Goal: Task Accomplishment & Management: Manage account settings

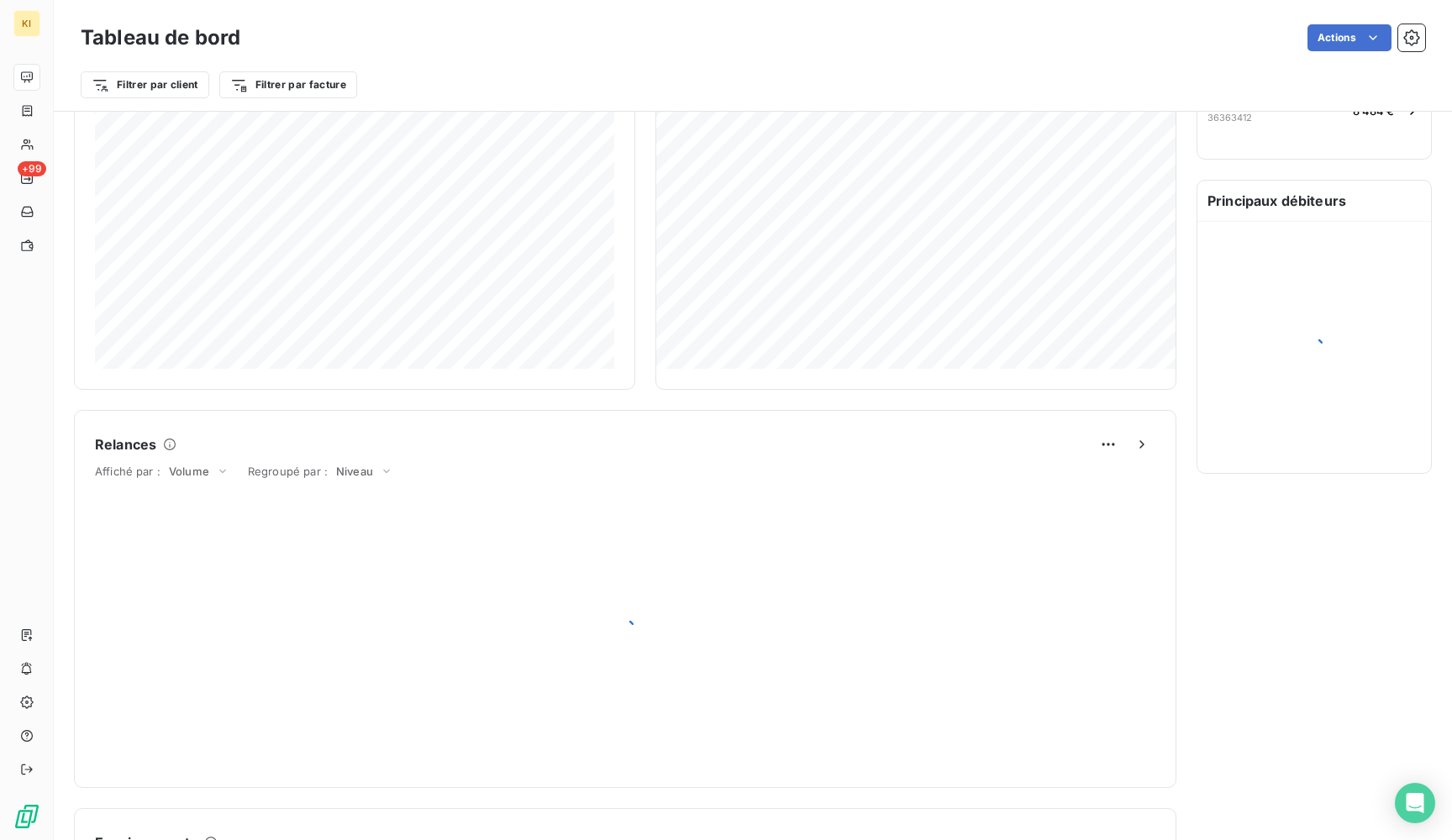
scroll to position [578, 0]
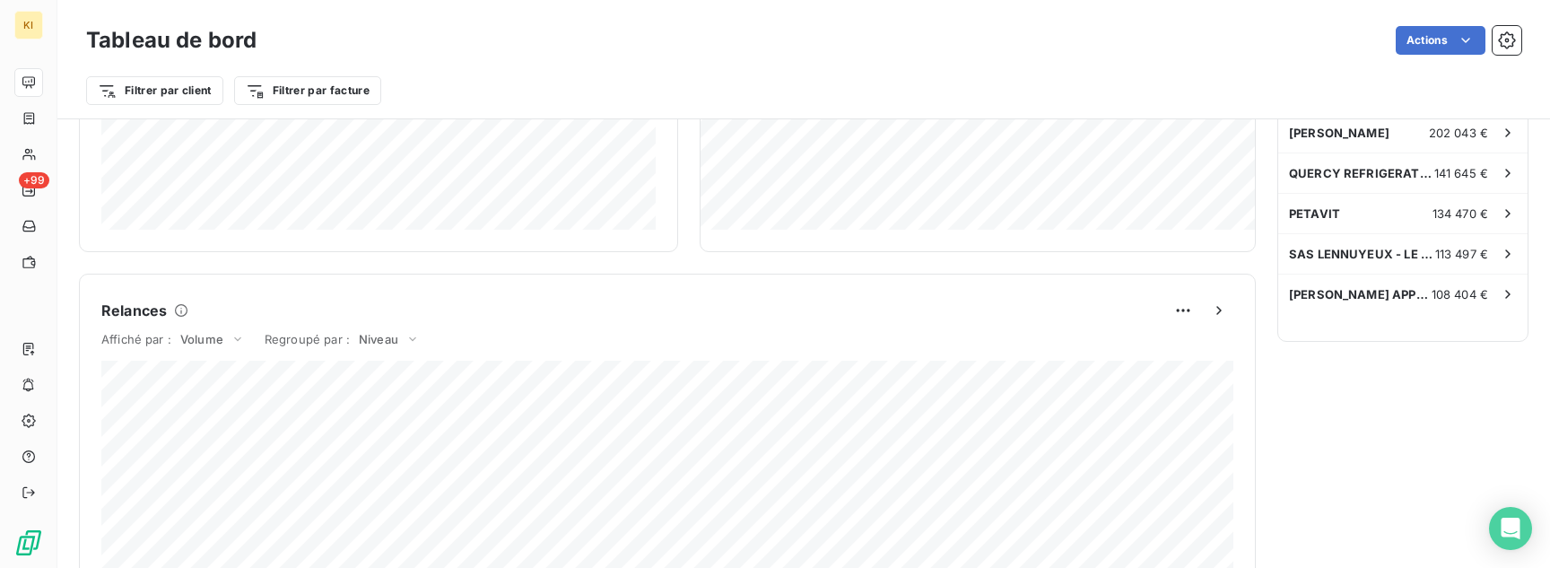
click at [1388, 394] on div "Relances À effectuer 94 Montant à relancer 214,8 k € 951 relances ou actions ef…" at bounding box center [1402, 307] width 251 height 1589
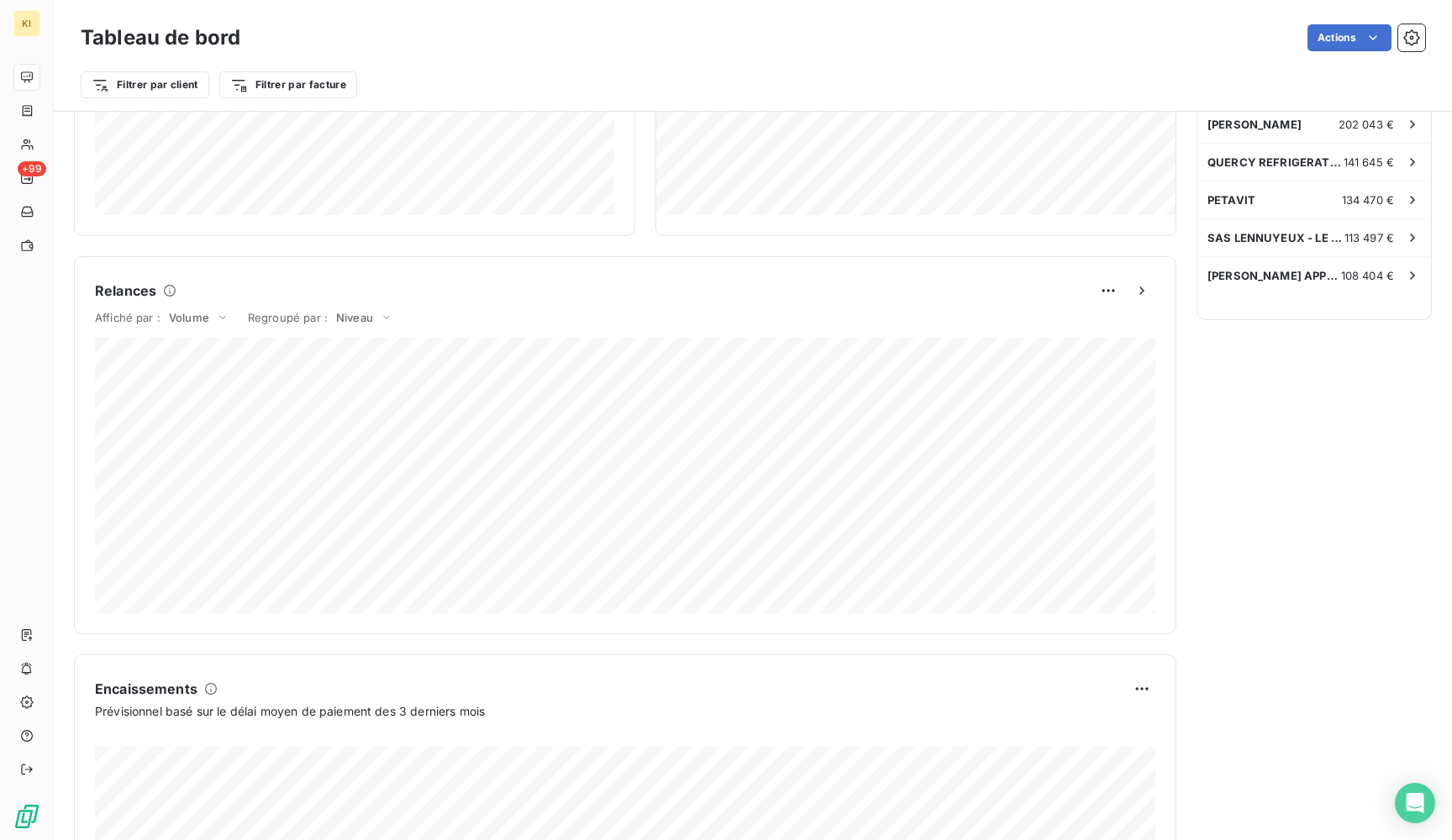
scroll to position [421, 0]
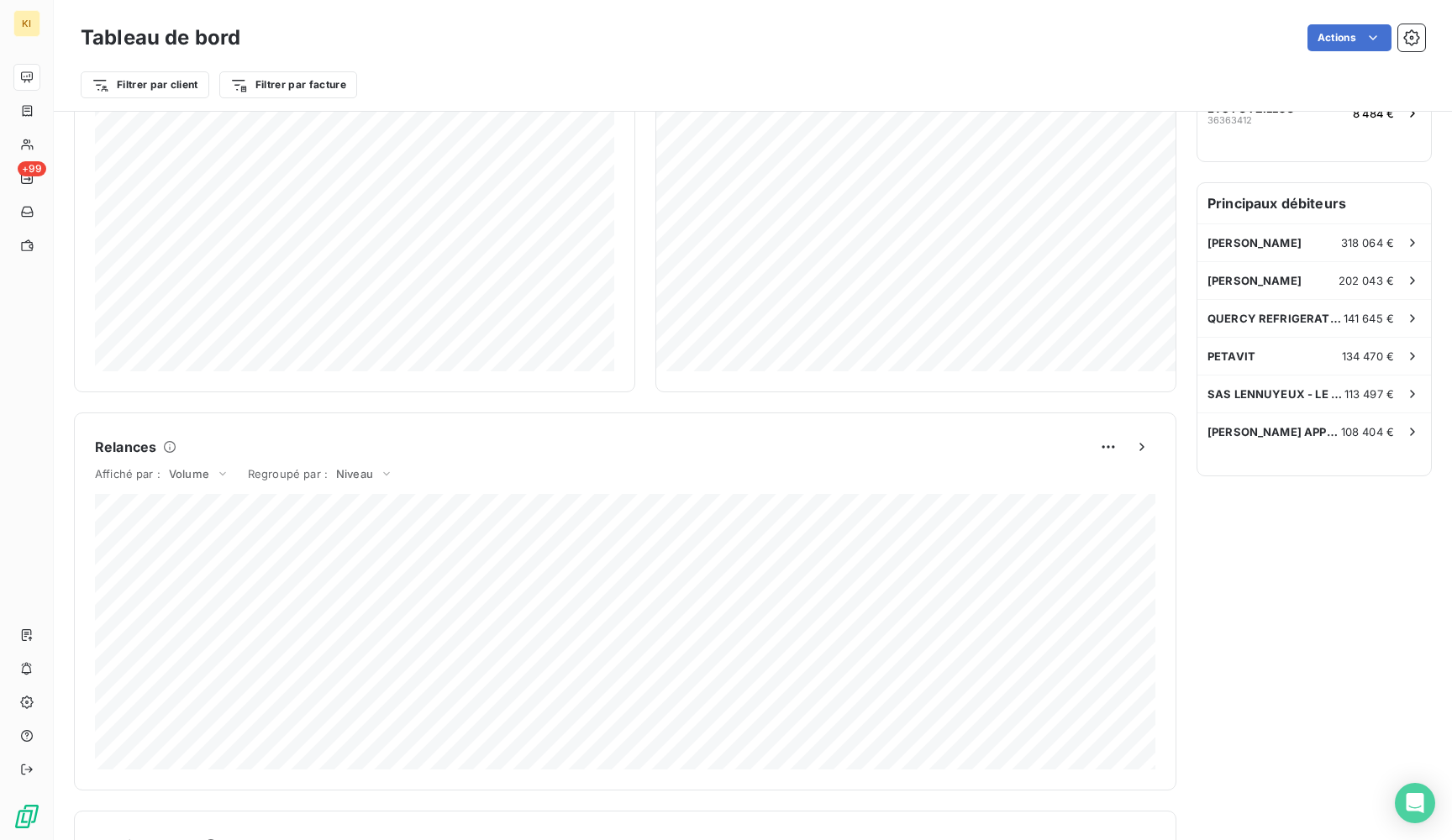
click at [246, 401] on div "Encours client Voir plus 15 172 389,79 € 0 Échu 4 169 433 € Non-échu 10 212 984…" at bounding box center [625, 444] width 1103 height 1488
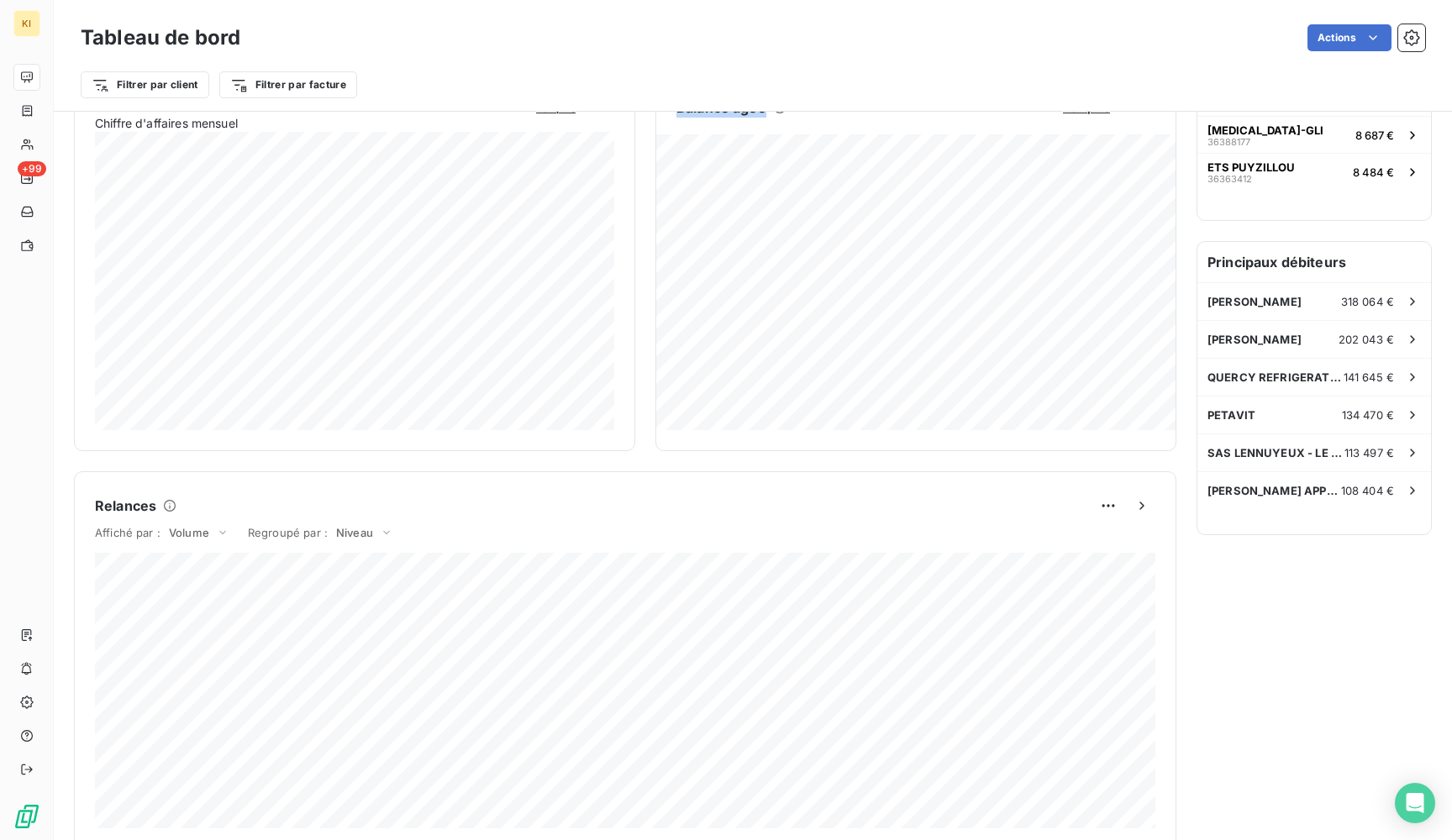
click at [191, 184] on div "Activité récente Chiffre d'affaires mensuel Voir plus" at bounding box center [354, 262] width 561 height 378
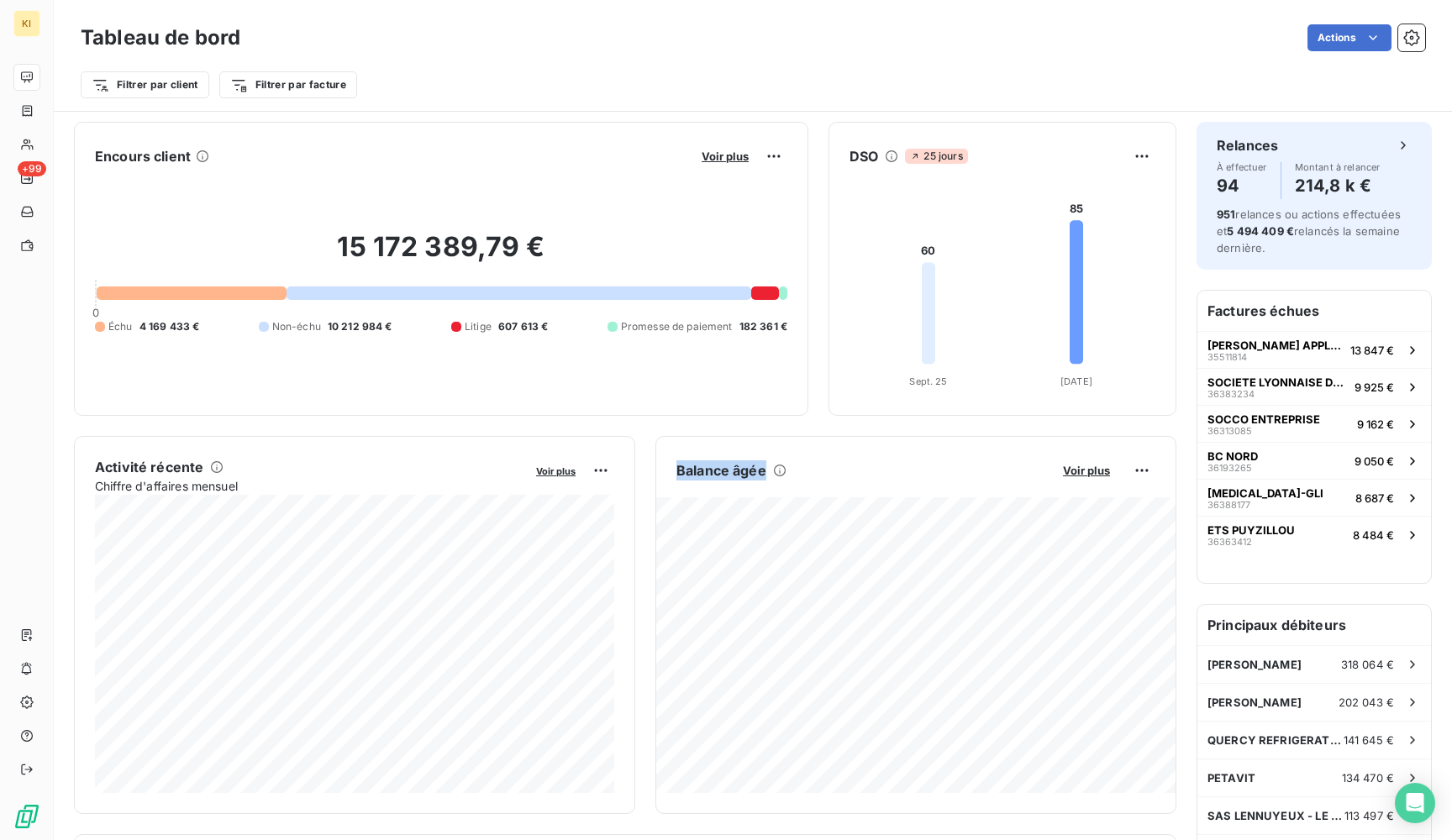
scroll to position [0, 0]
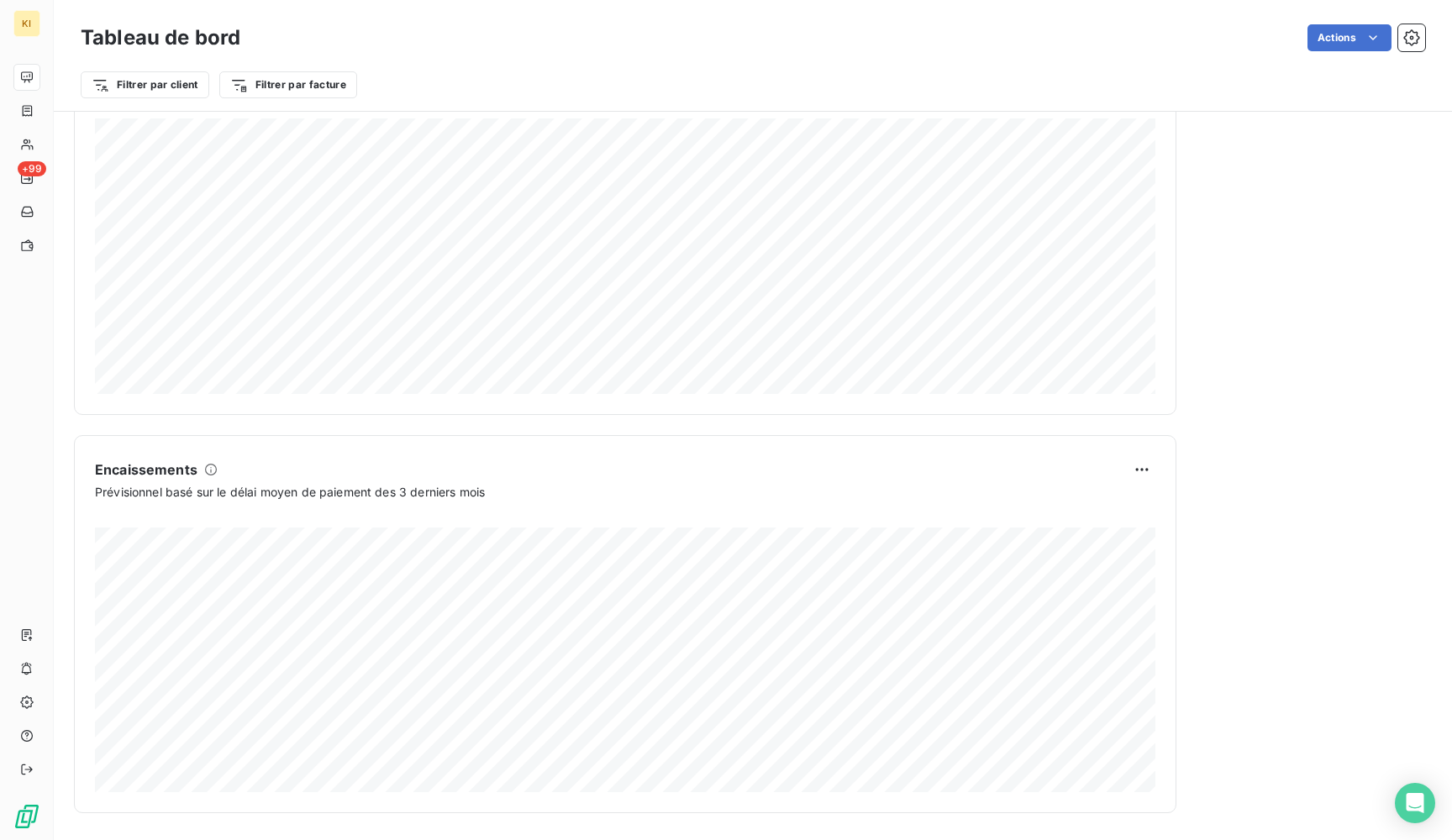
scroll to position [672, 0]
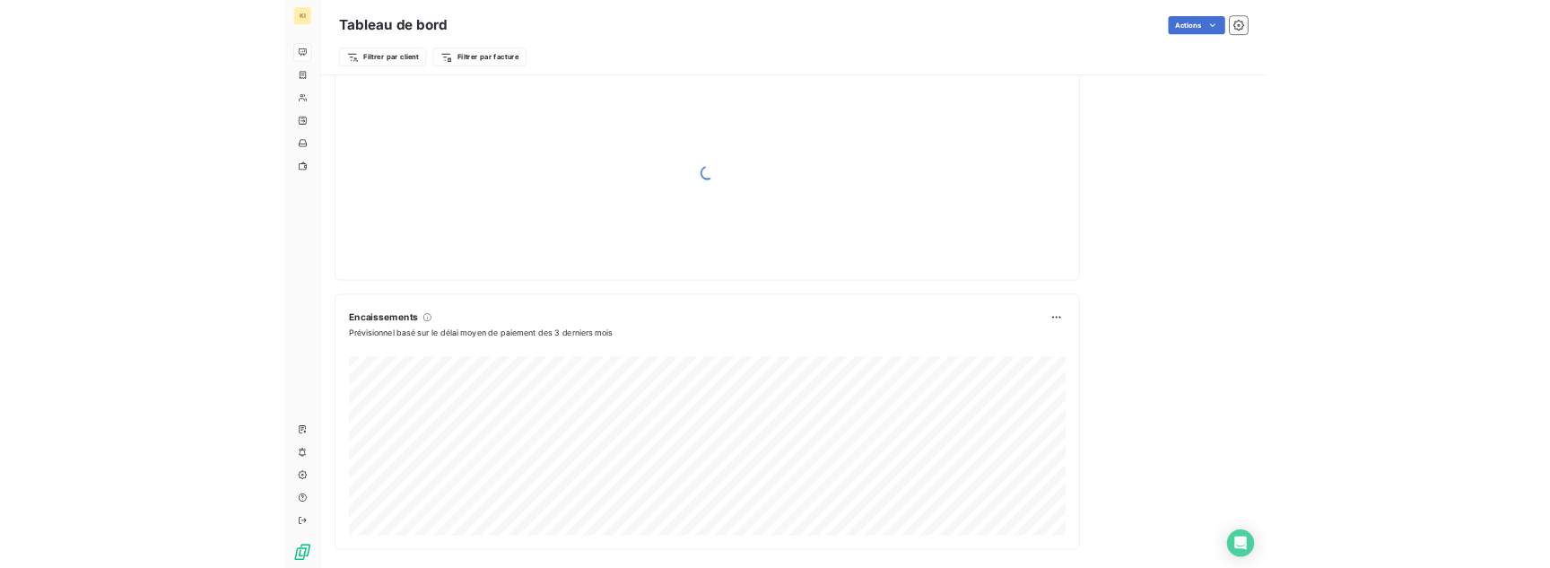
scroll to position [754, 0]
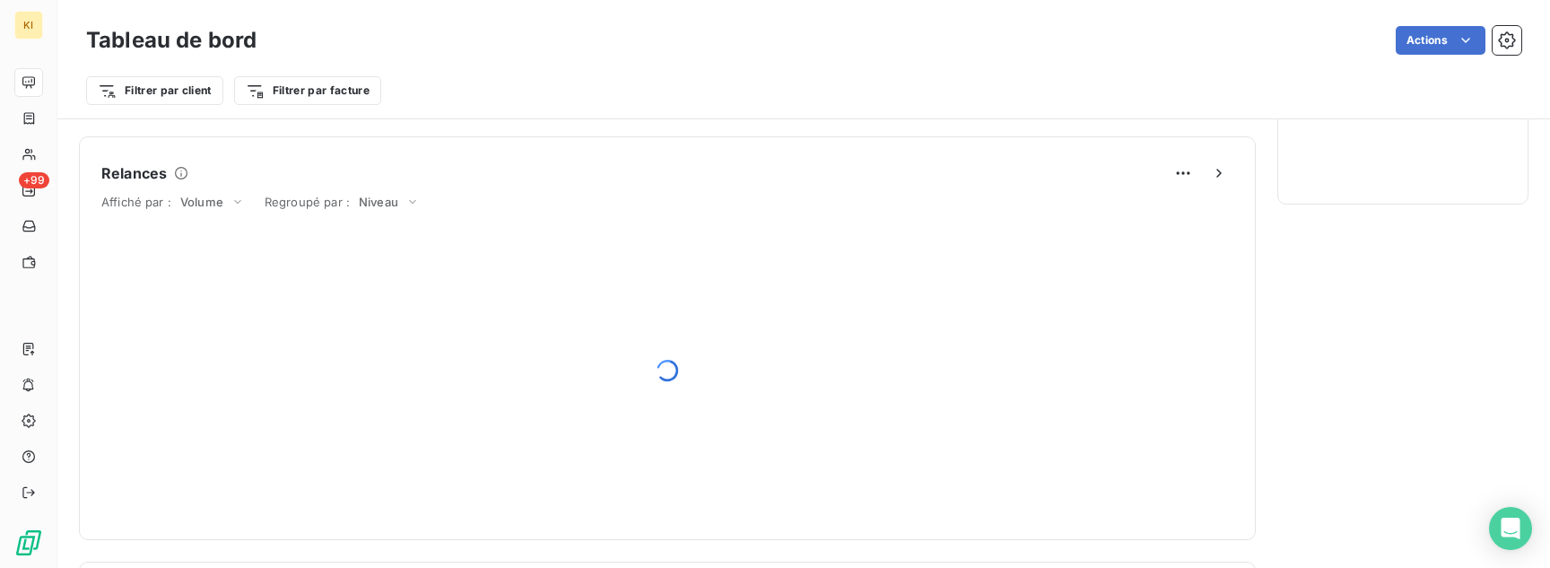
click at [297, 342] on div at bounding box center [667, 370] width 1132 height 294
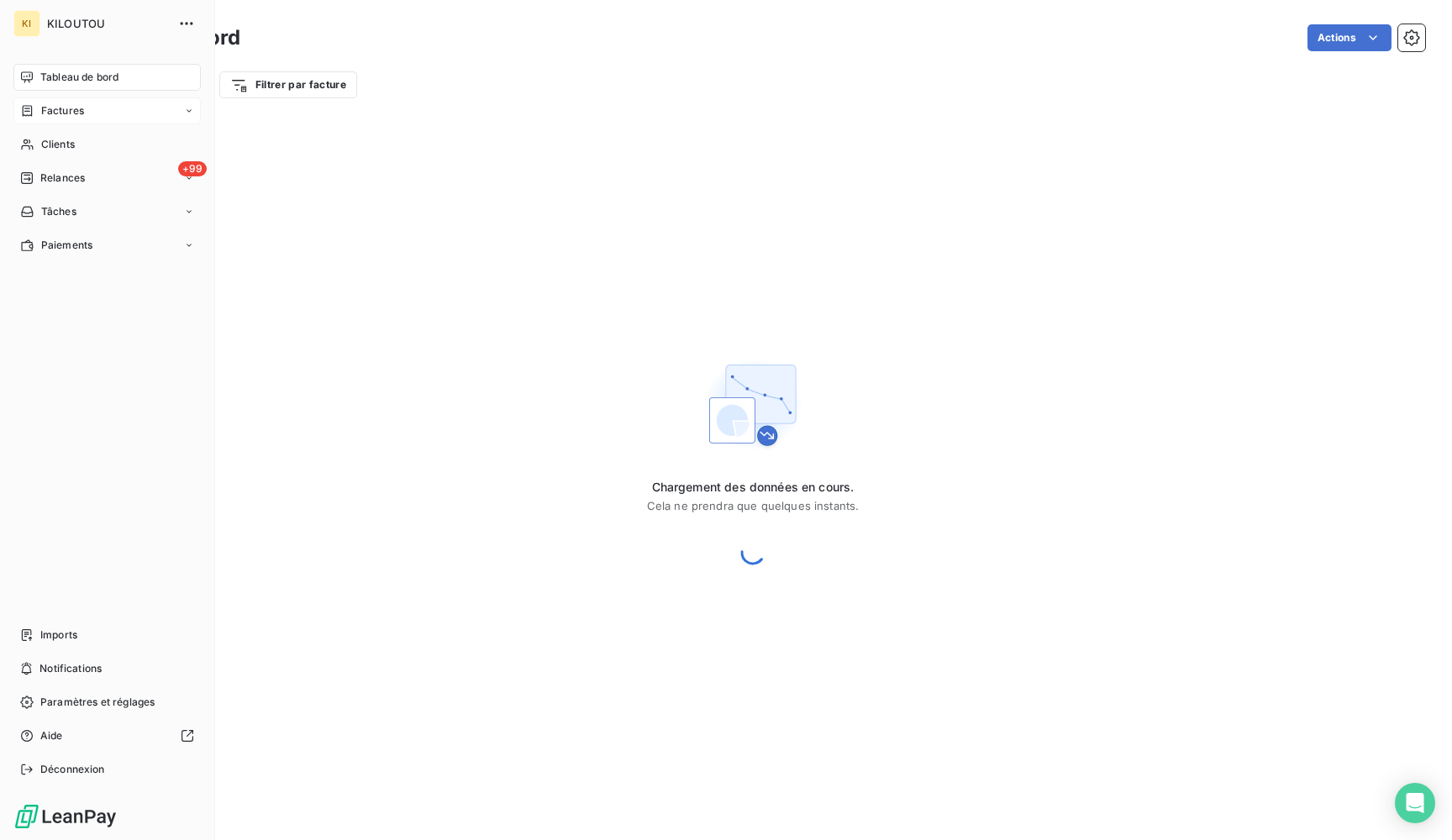
click at [28, 110] on icon at bounding box center [27, 111] width 14 height 13
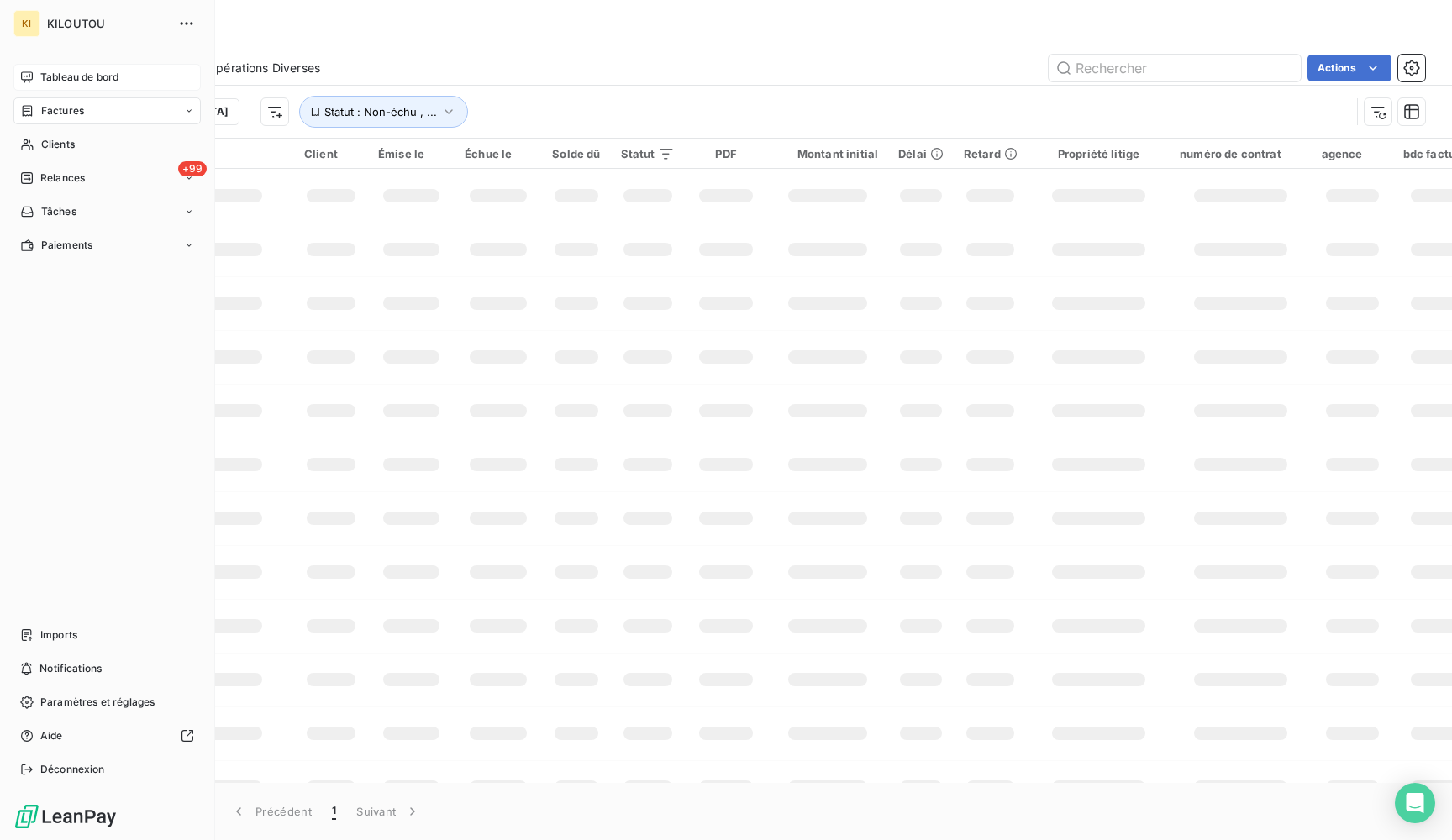
click at [33, 80] on icon at bounding box center [27, 77] width 13 height 13
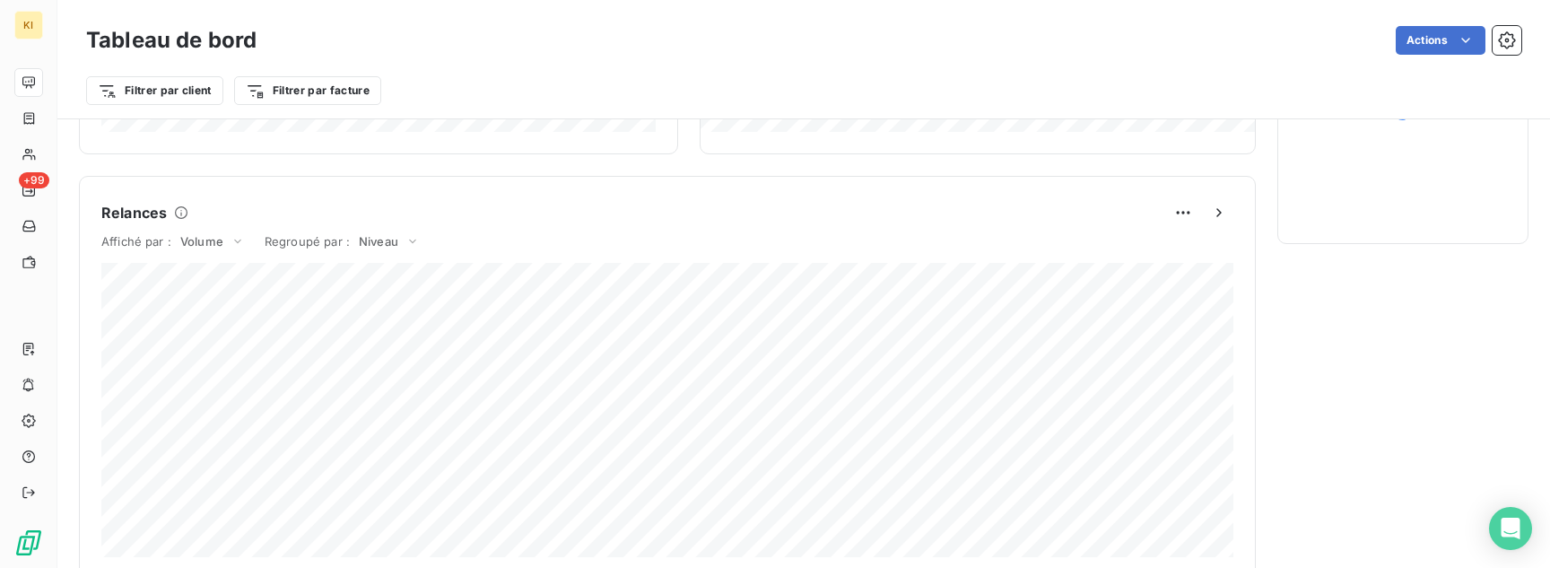
scroll to position [692, 0]
click at [207, 268] on span "Volume" at bounding box center [201, 264] width 43 height 14
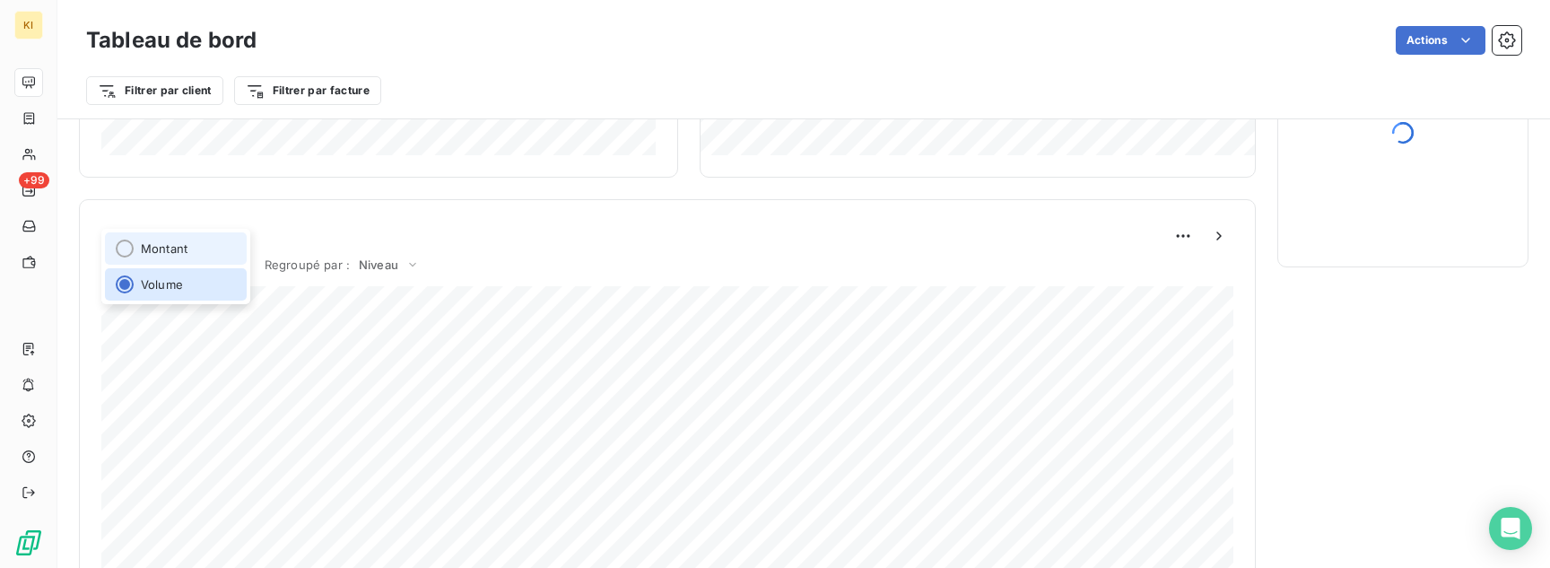
click at [191, 257] on li "Montant" at bounding box center [176, 248] width 142 height 32
click at [221, 272] on div "Montant" at bounding box center [214, 265] width 79 height 22
click at [201, 283] on li "Volume" at bounding box center [177, 284] width 145 height 32
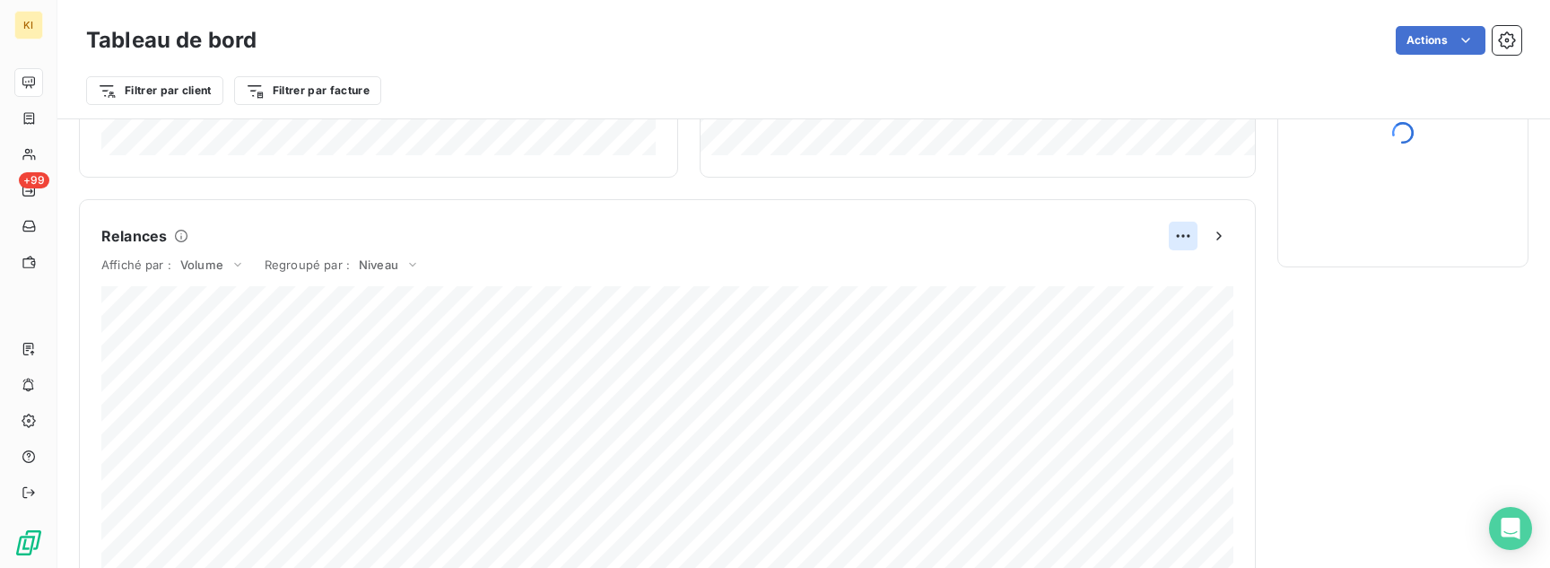
click at [1188, 231] on html "KI +99 Tableau de bord Actions Filtrer par client Filtrer par facture Encours c…" at bounding box center [775, 284] width 1550 height 568
click at [1218, 232] on html "KI +99 Tableau de bord Actions Filtrer par client Filtrer par facture Encours c…" at bounding box center [775, 284] width 1550 height 568
click at [1218, 236] on icon "button" at bounding box center [1219, 236] width 18 height 18
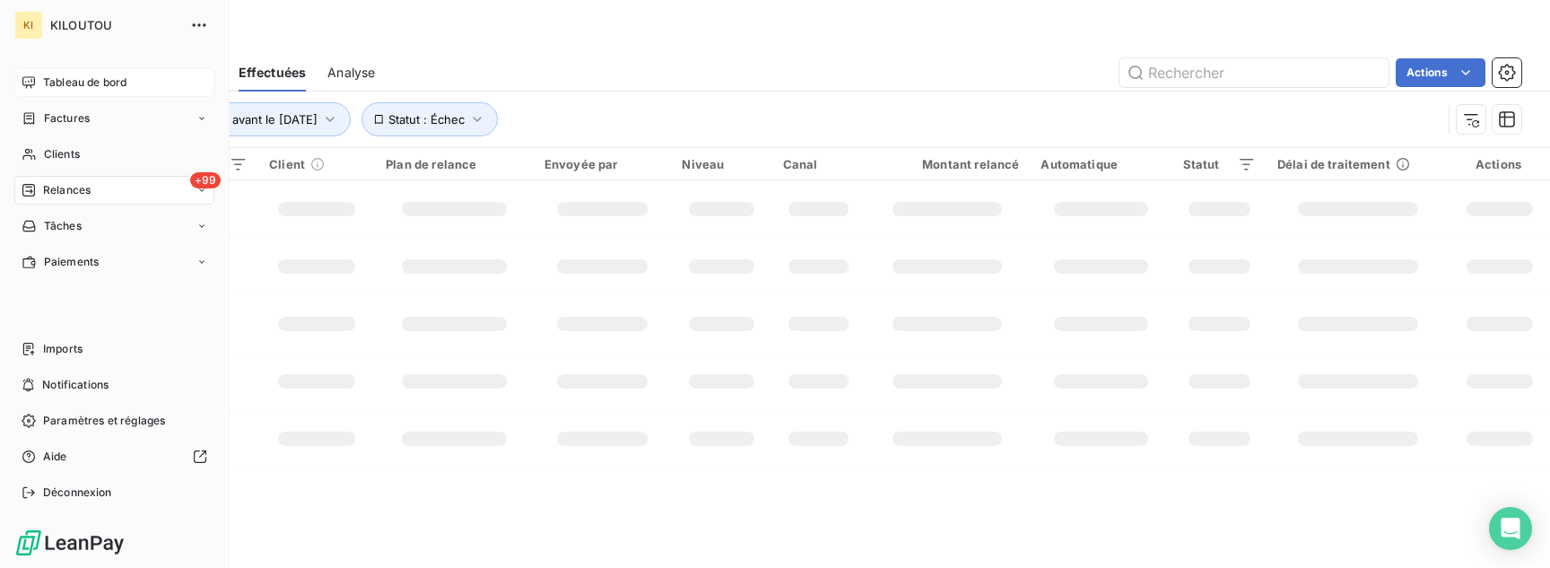
click at [64, 77] on span "Tableau de bord" at bounding box center [84, 82] width 83 height 16
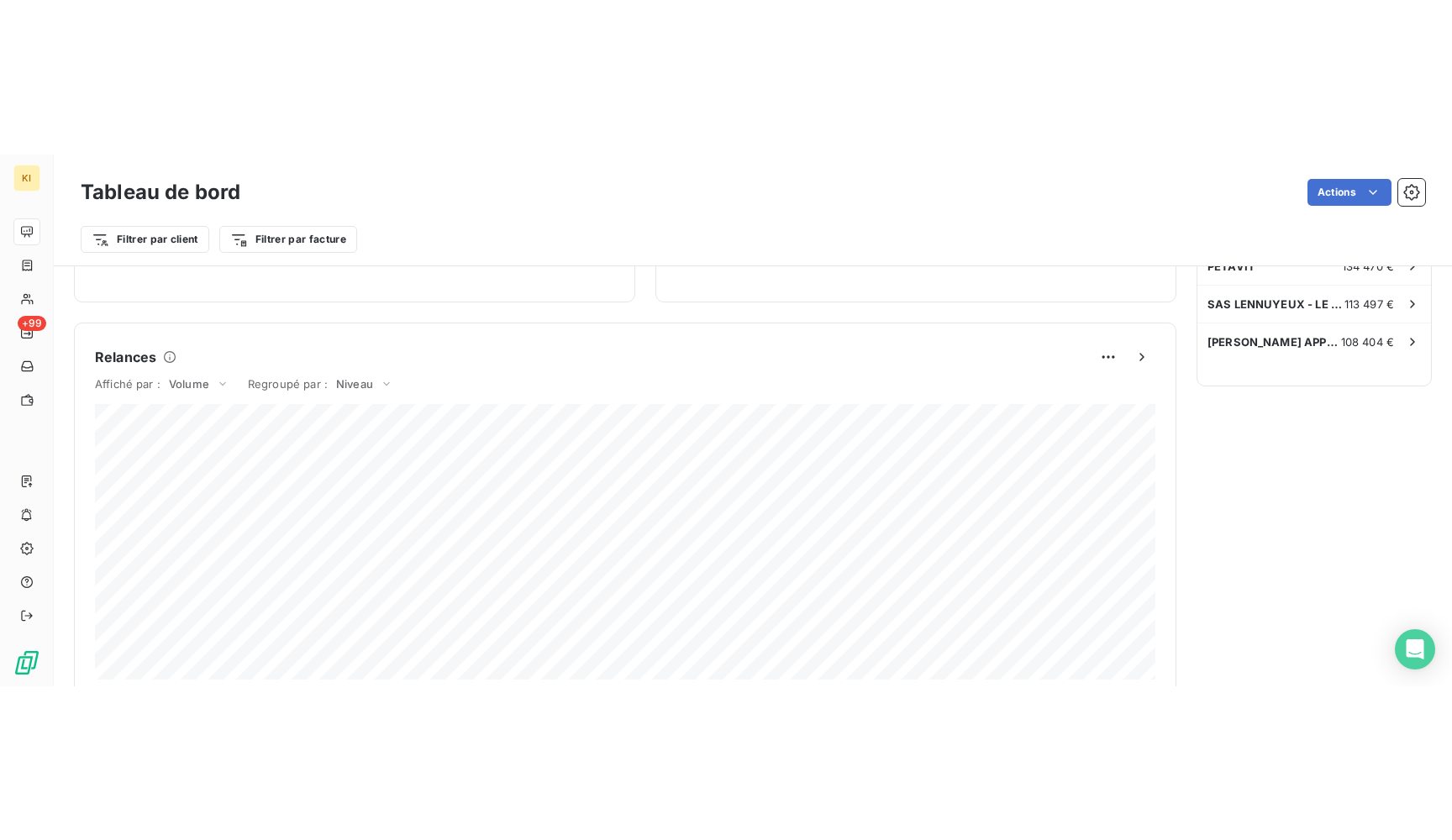
scroll to position [741, 0]
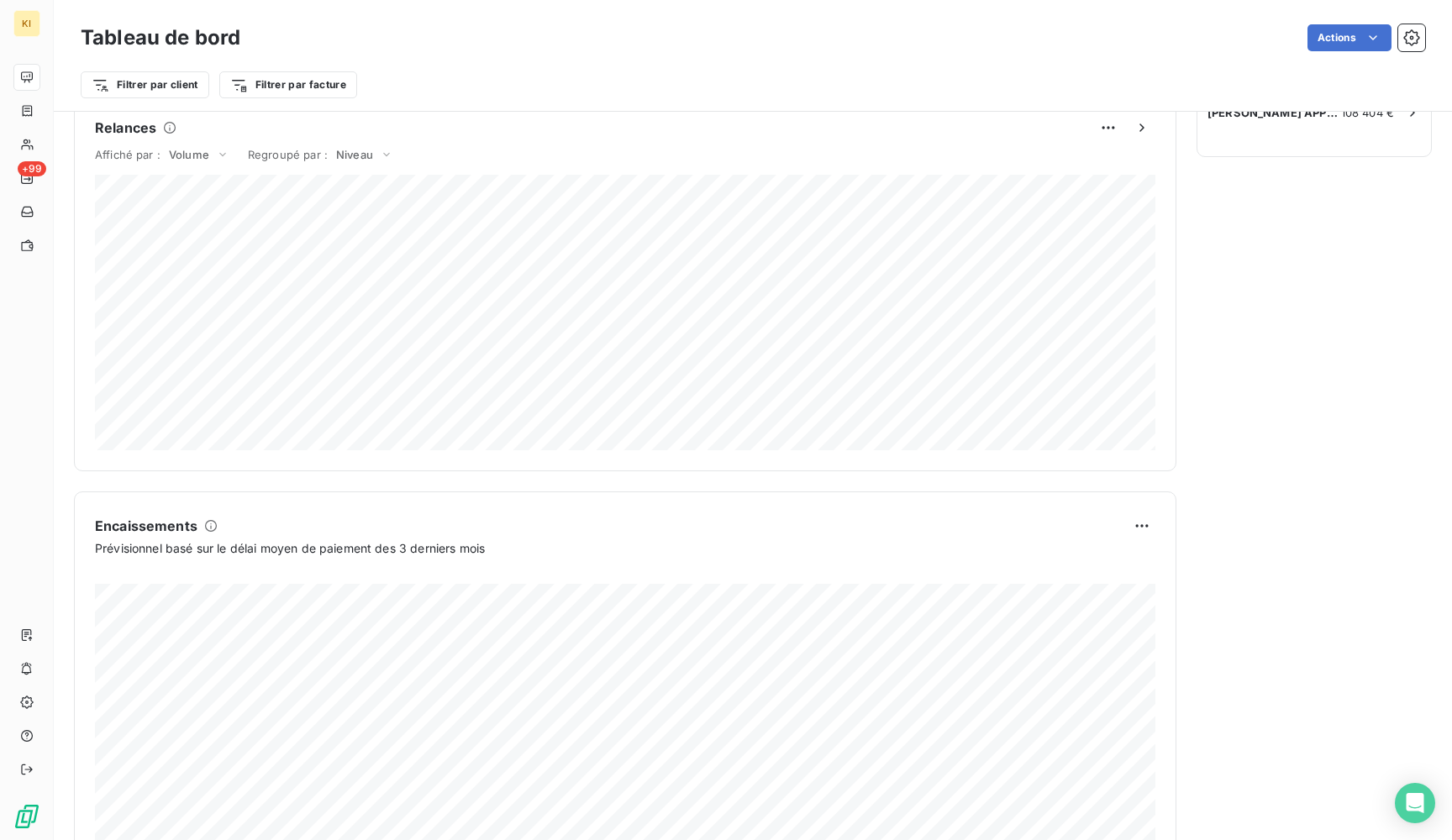
click at [480, 103] on div "Tableau de bord Actions Filtrer par client Filtrer par facture" at bounding box center [752, 55] width 1399 height 111
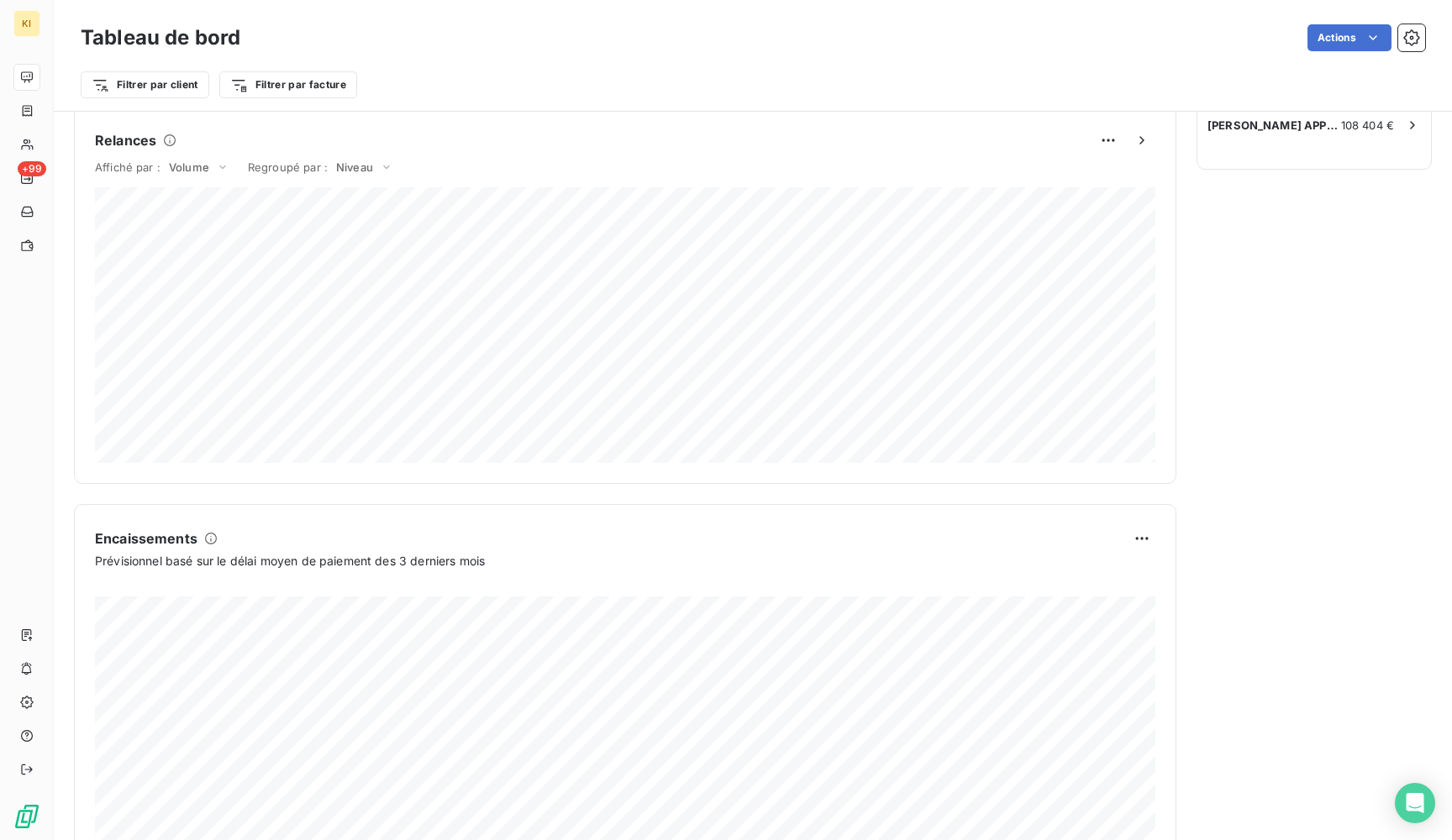
scroll to position [712, 0]
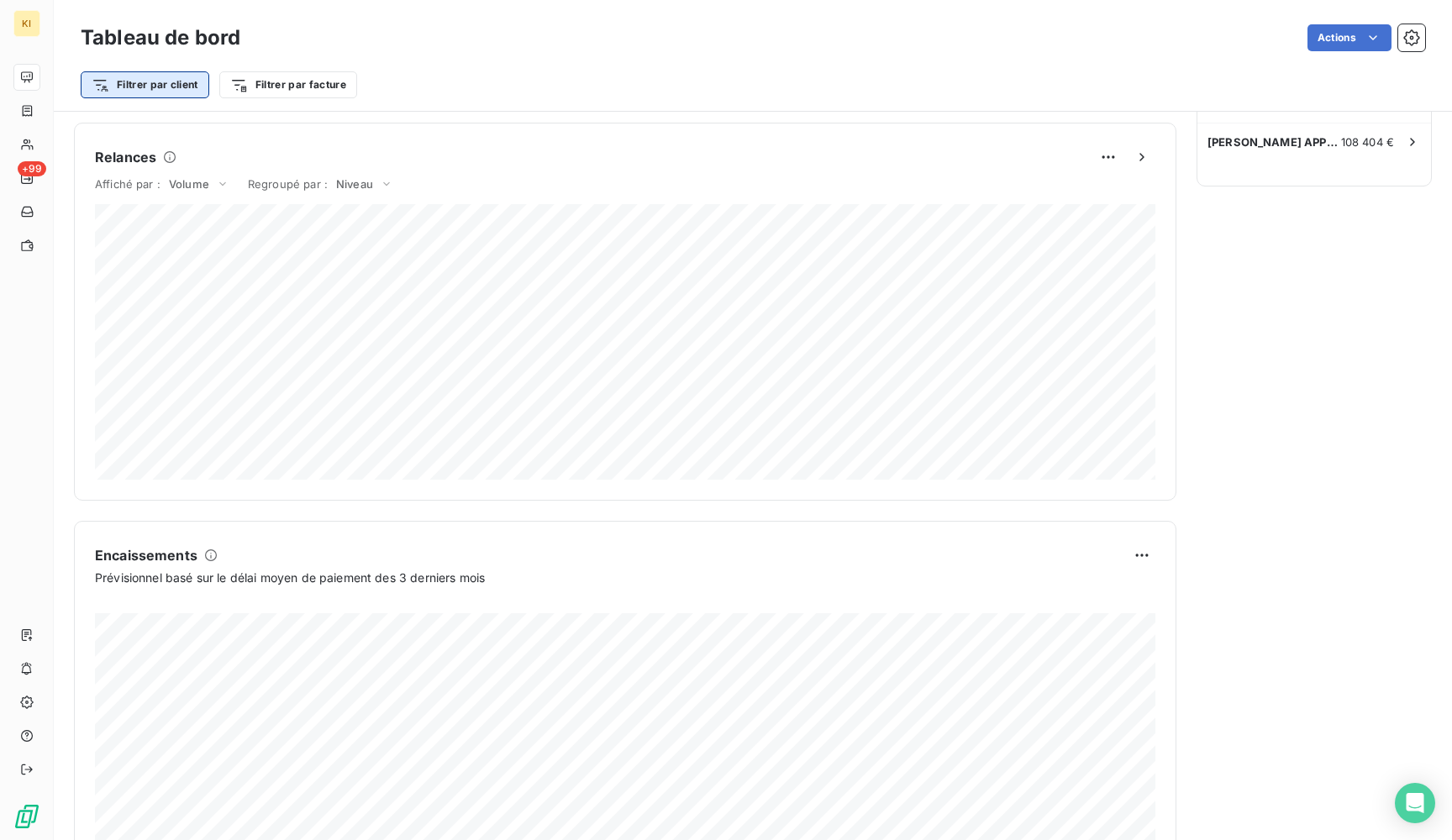
click at [150, 89] on html "KI +99 Tableau de bord Actions Filtrer par client Filtrer par facture Encours c…" at bounding box center [726, 420] width 1452 height 840
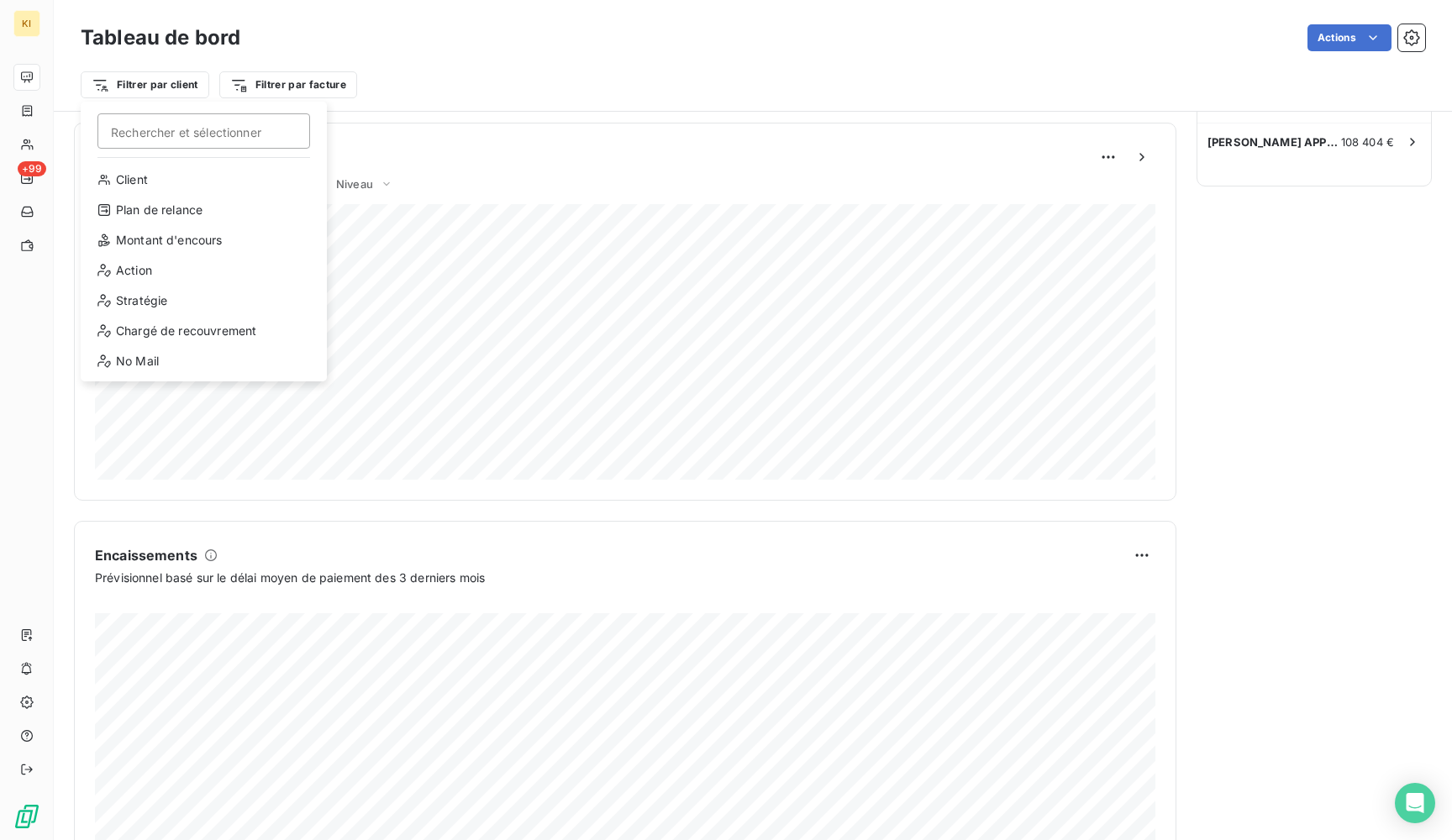
click at [260, 52] on html "KI +99 Tableau de bord Actions Filtrer par client Rechercher et sélectionner Cl…" at bounding box center [726, 420] width 1452 height 840
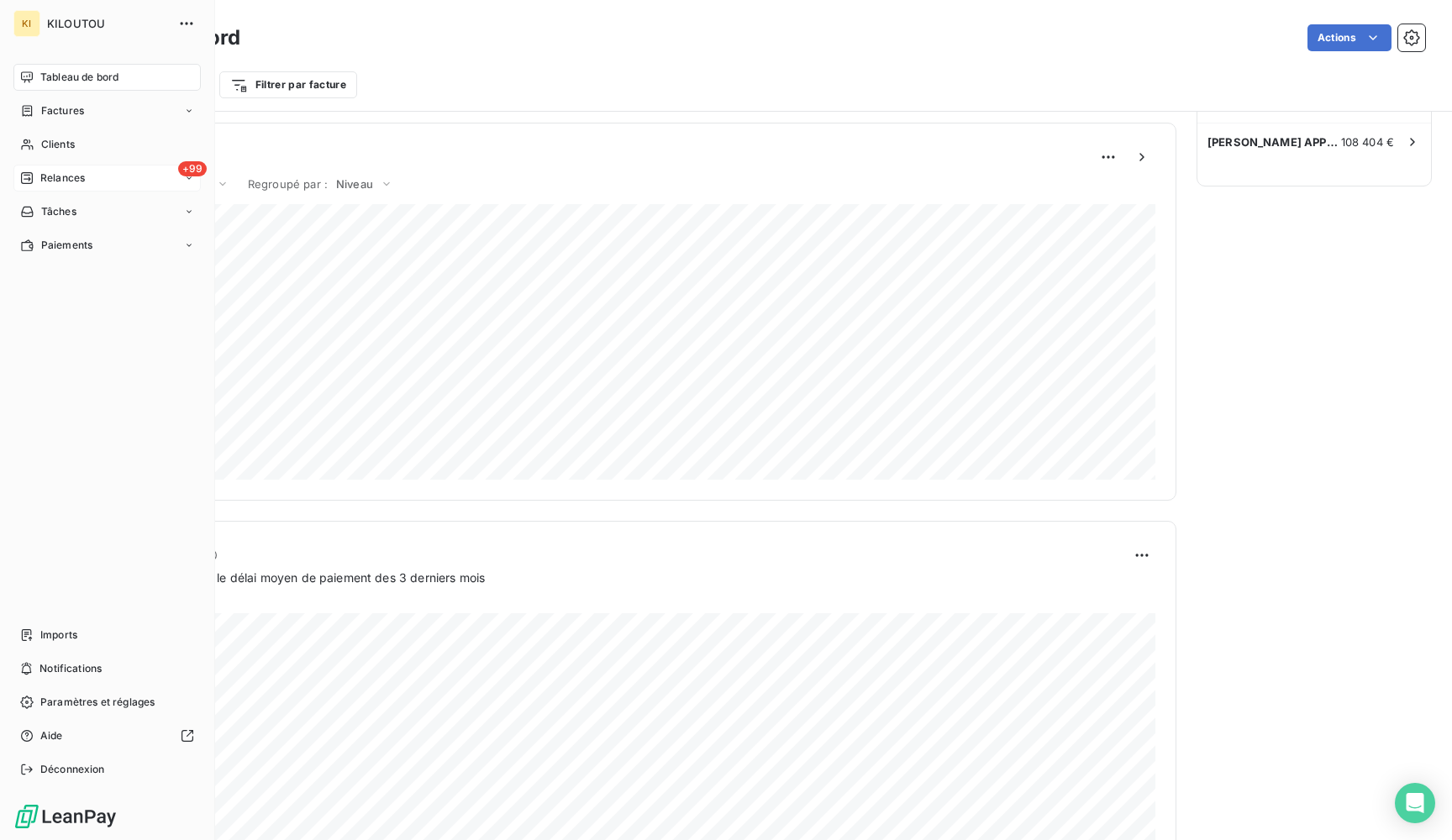
click at [65, 170] on span "Relances" at bounding box center [63, 178] width 45 height 15
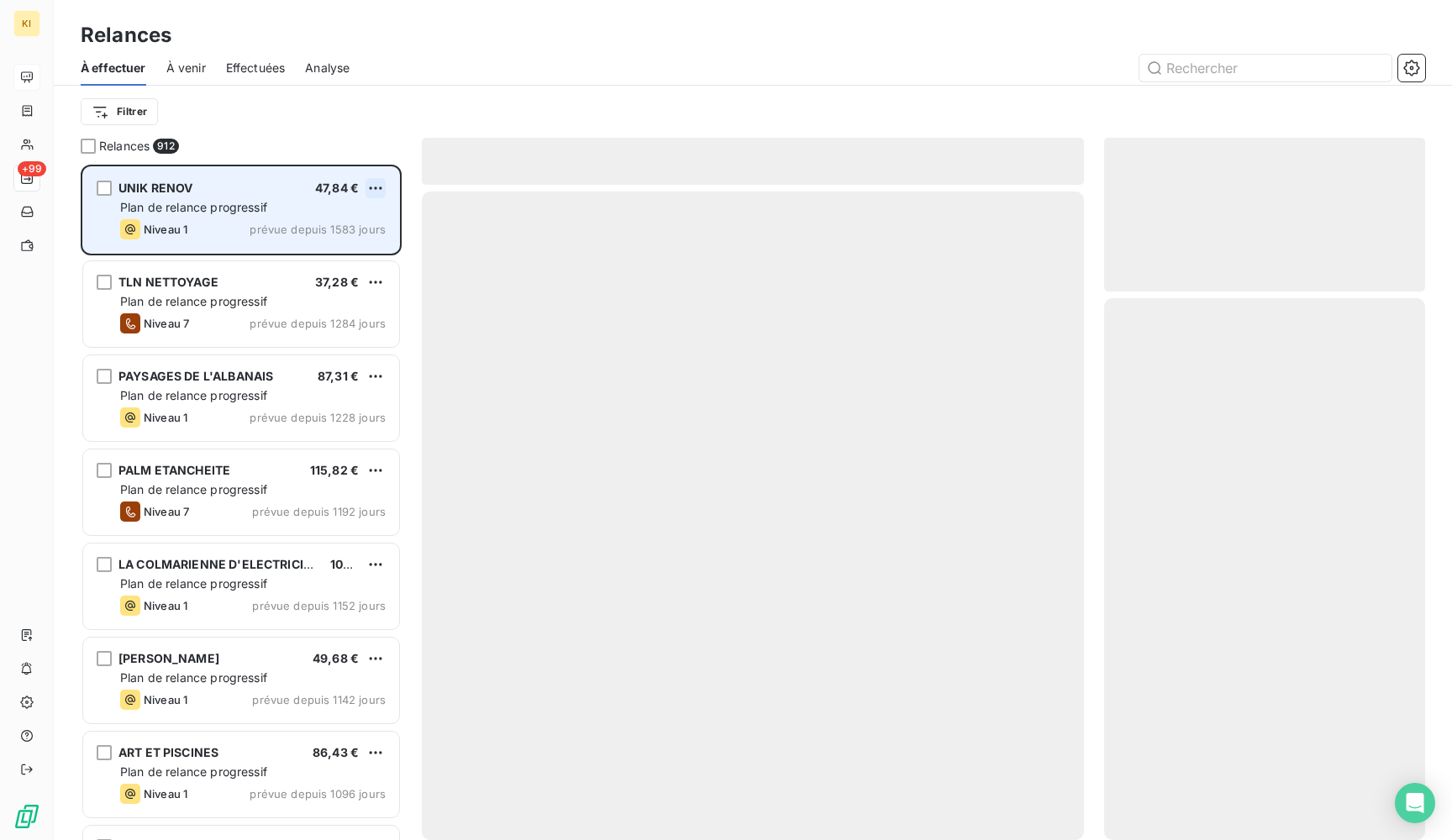
scroll to position [675, 321]
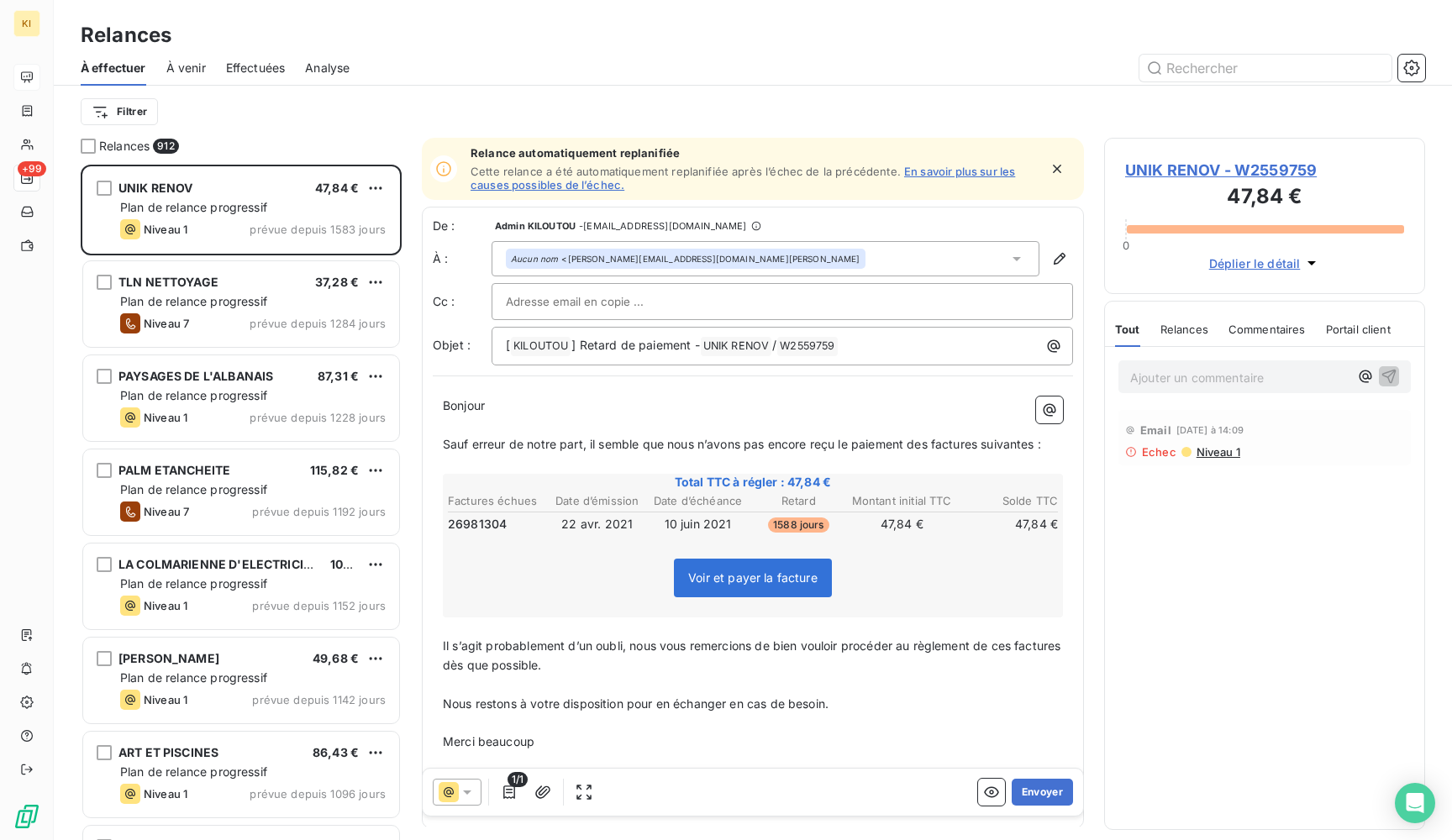
click at [179, 73] on span "À venir" at bounding box center [186, 68] width 39 height 17
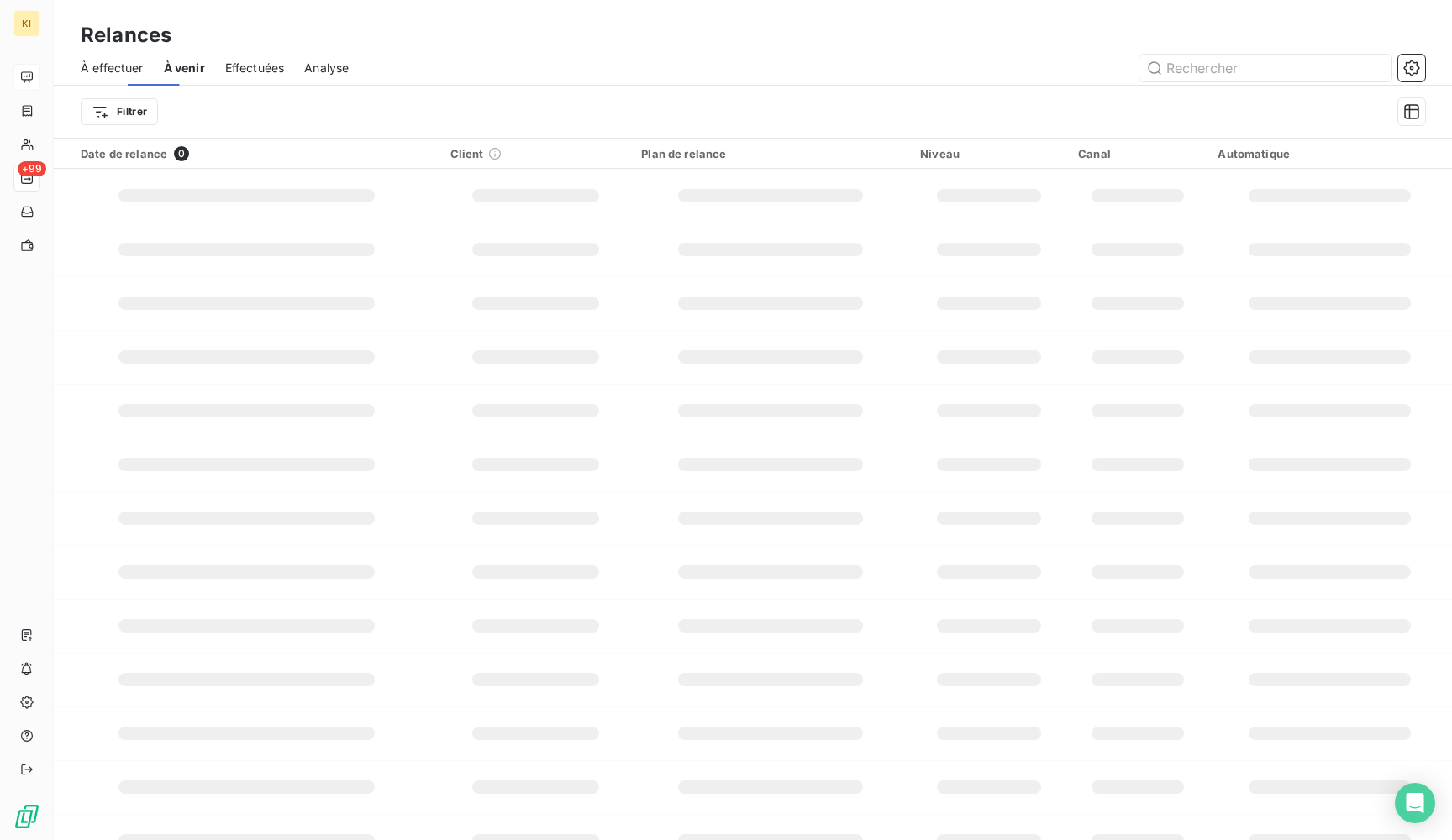
click at [288, 59] on div "À effectuer À venir Effectuées Analyse" at bounding box center [752, 68] width 1399 height 36
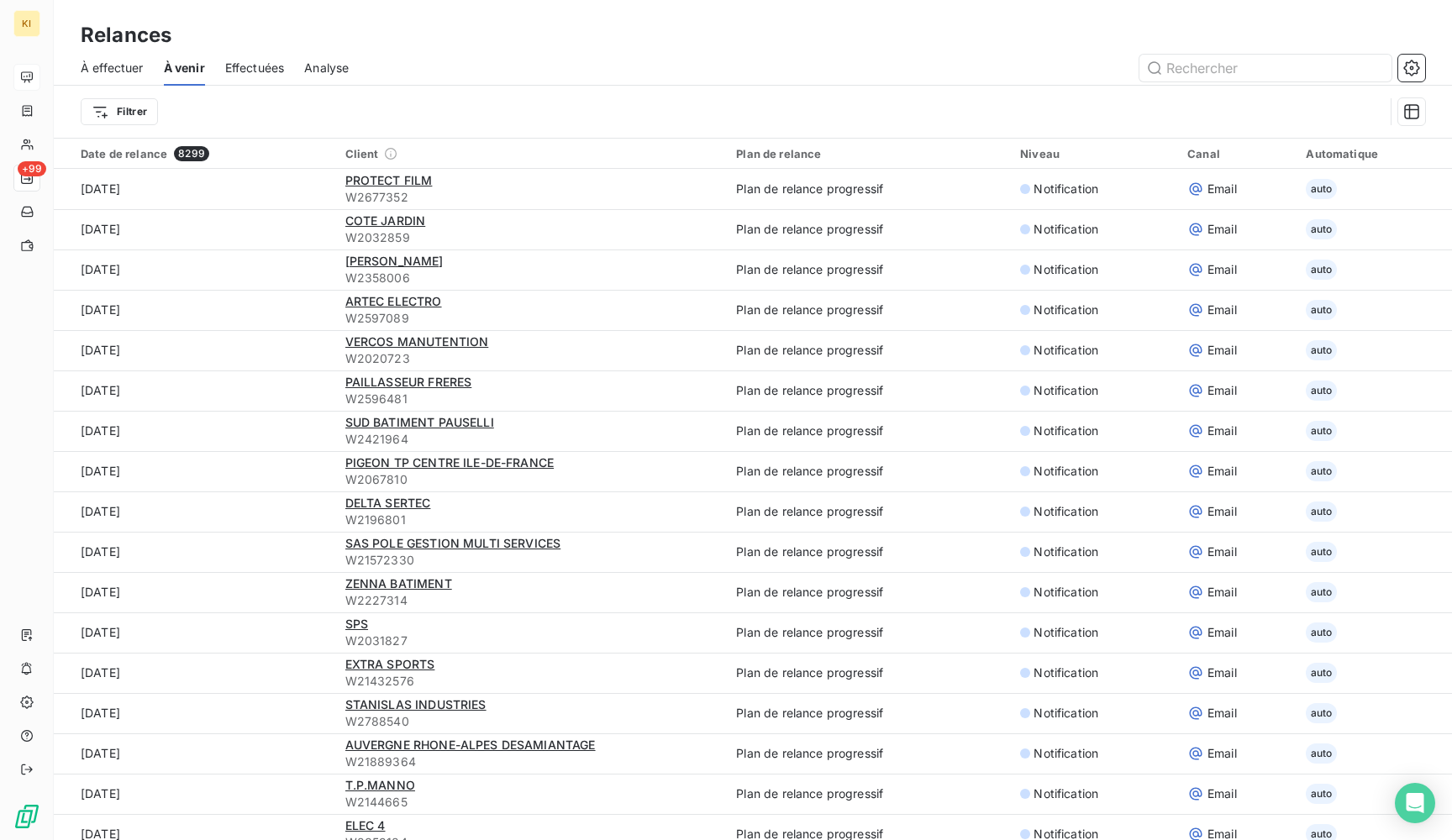
click at [235, 60] on span "Effectuées" at bounding box center [255, 68] width 60 height 17
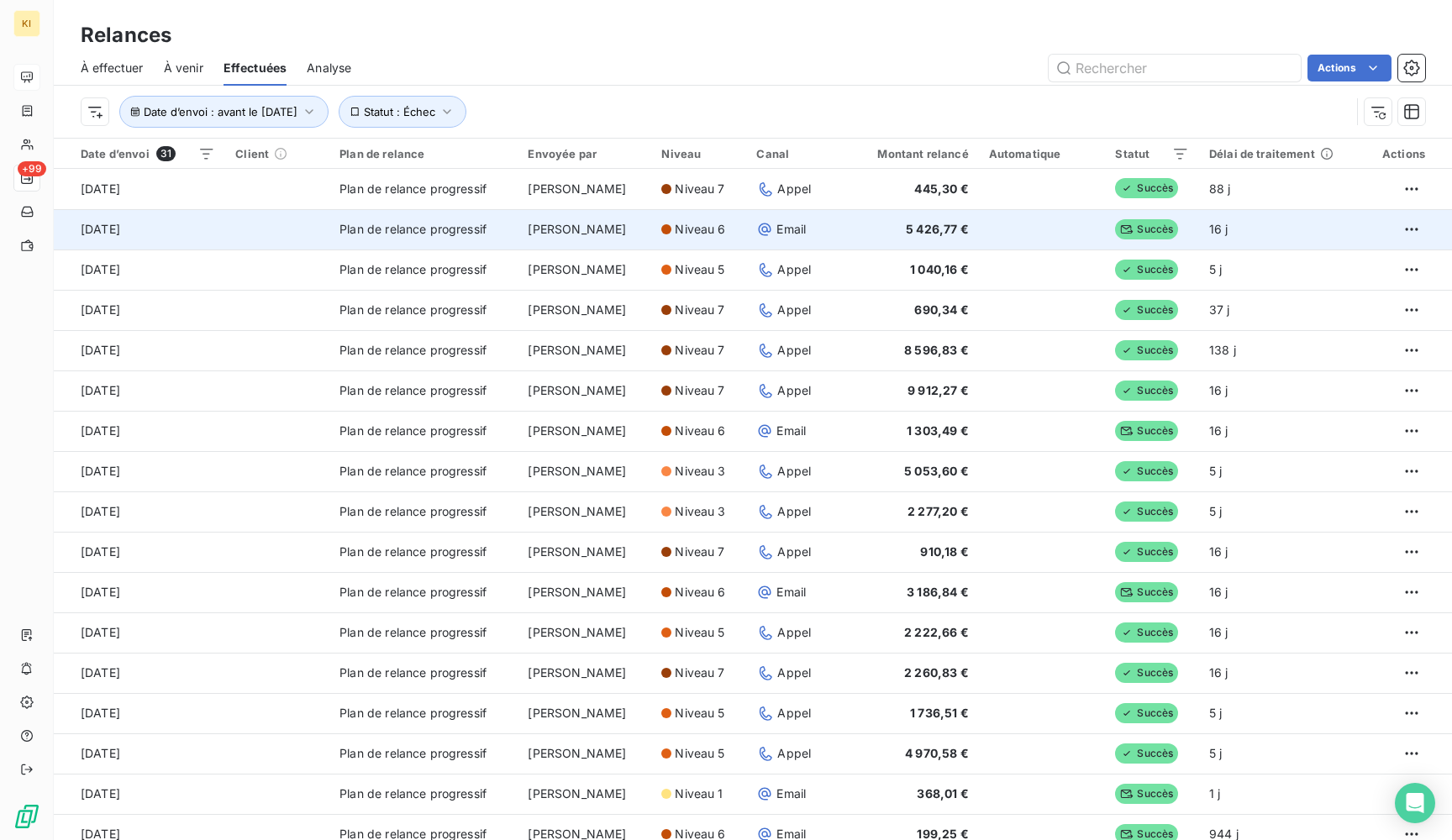
click at [258, 237] on td at bounding box center [276, 228] width 104 height 40
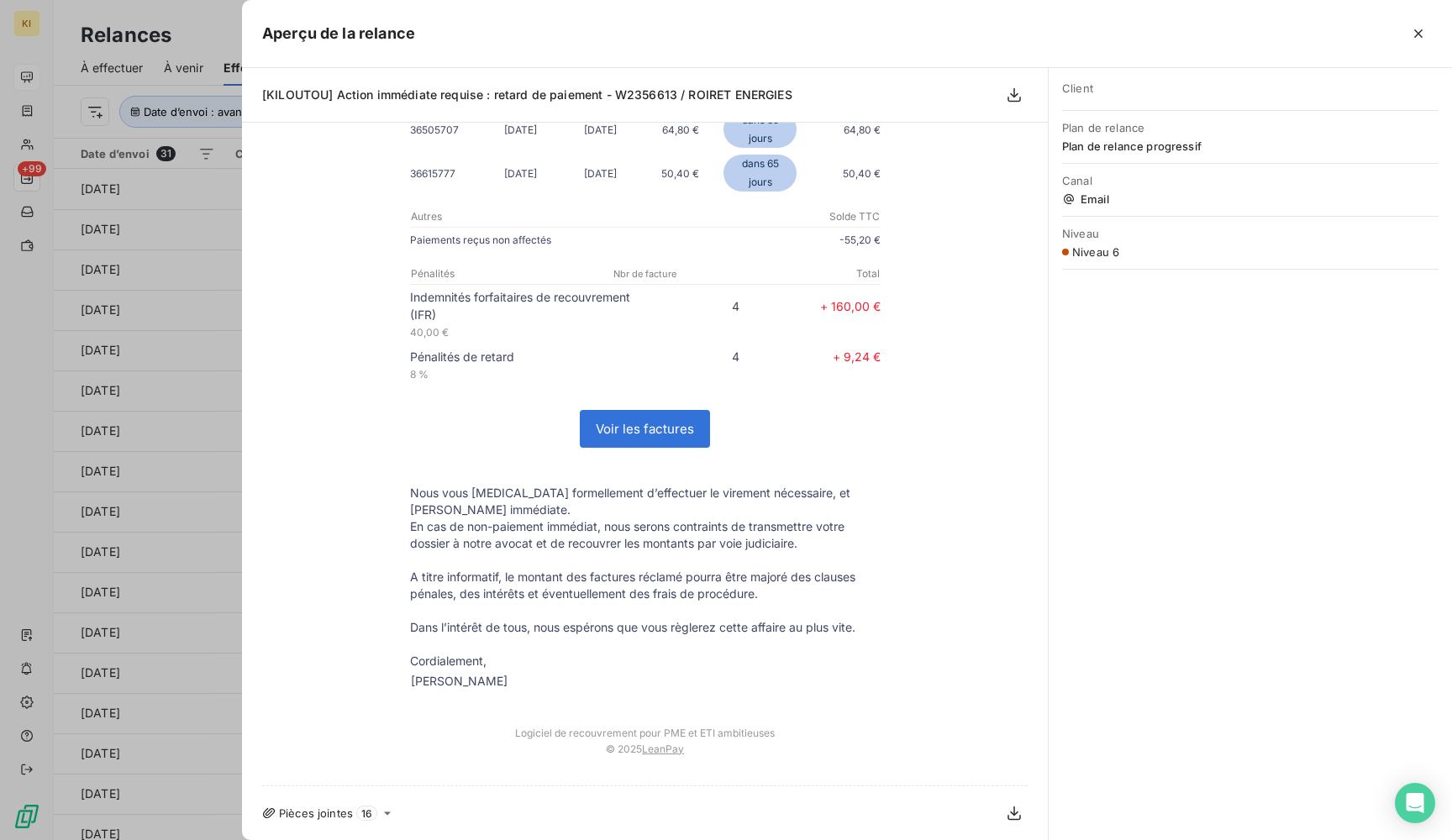
scroll to position [926, 0]
click at [183, 249] on div at bounding box center [726, 420] width 1452 height 840
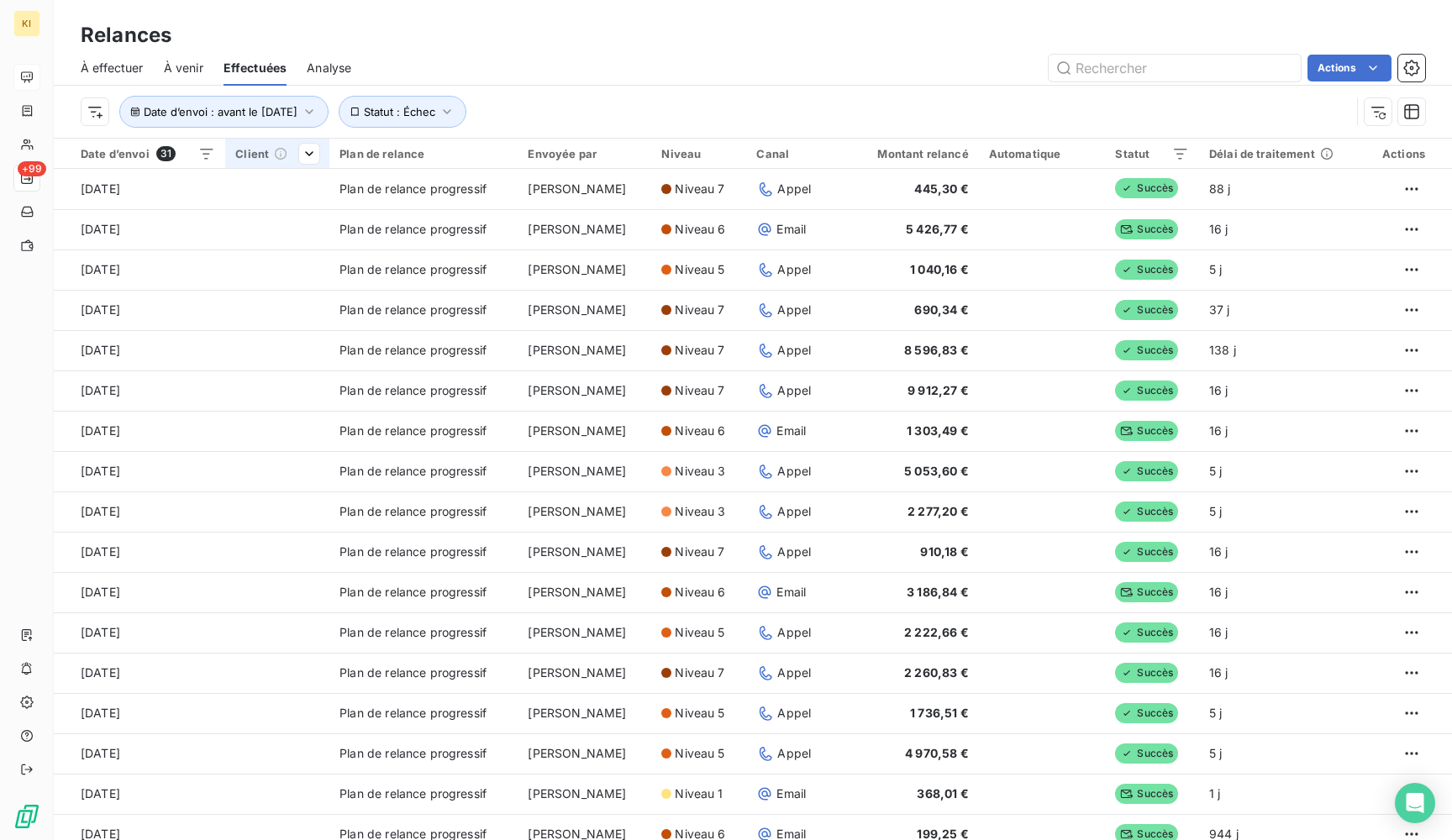
click at [274, 155] on icon at bounding box center [280, 154] width 13 height 13
click at [304, 155] on html "KI +99 Relances À effectuer À venir Effectuées Analyse Actions Date d’envoi : a…" at bounding box center [726, 420] width 1452 height 840
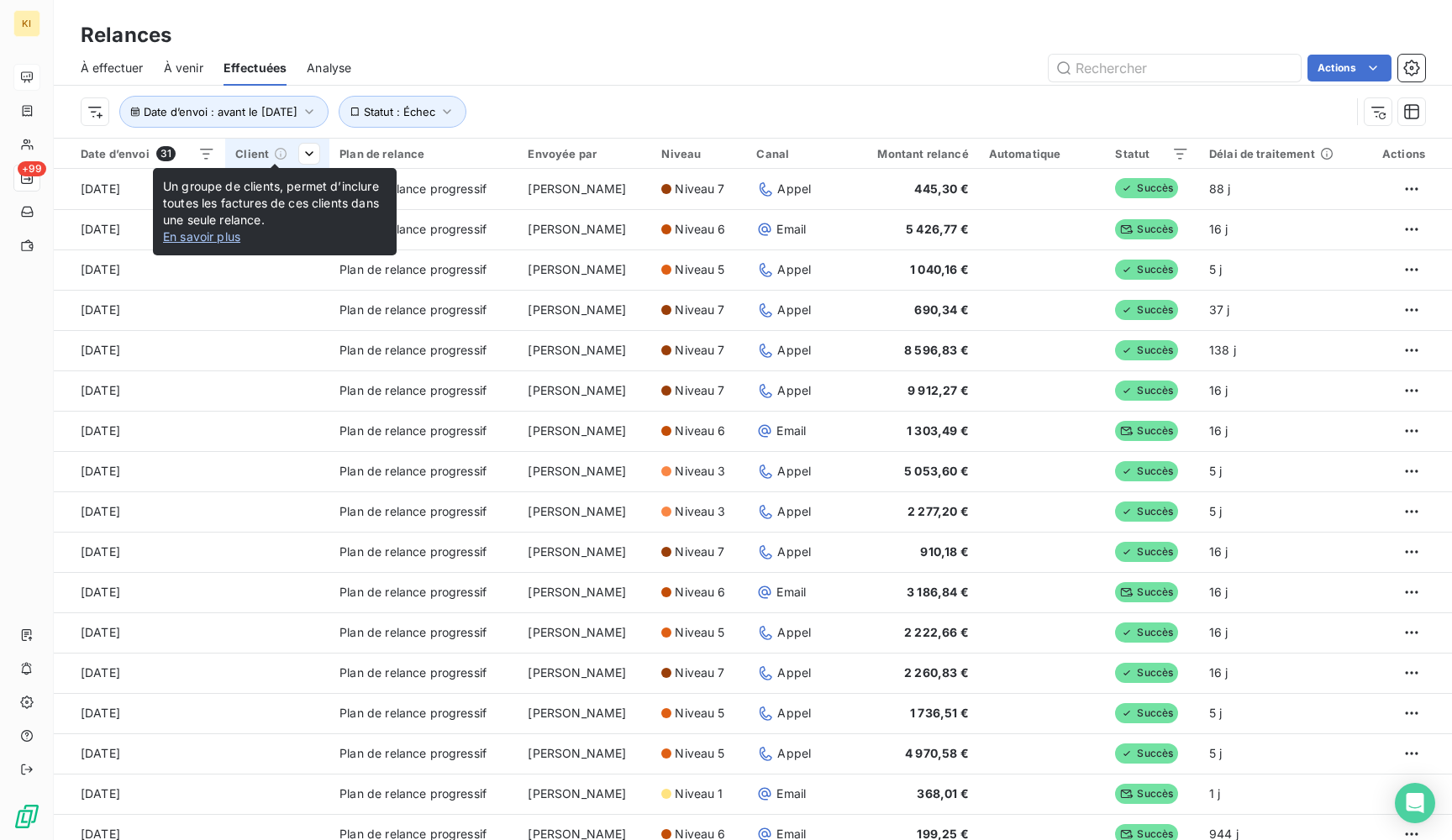
click at [275, 154] on icon at bounding box center [280, 154] width 13 height 13
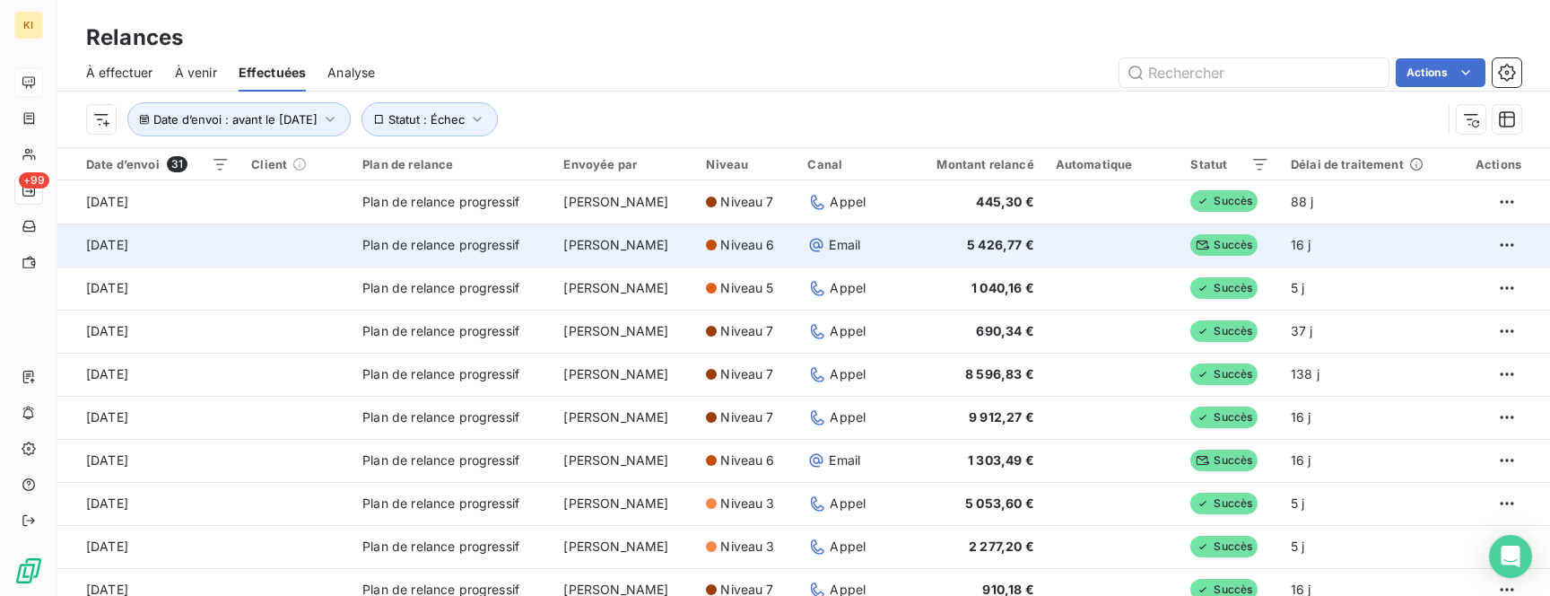
click at [426, 223] on td "Plan de relance progressif" at bounding box center [452, 244] width 201 height 43
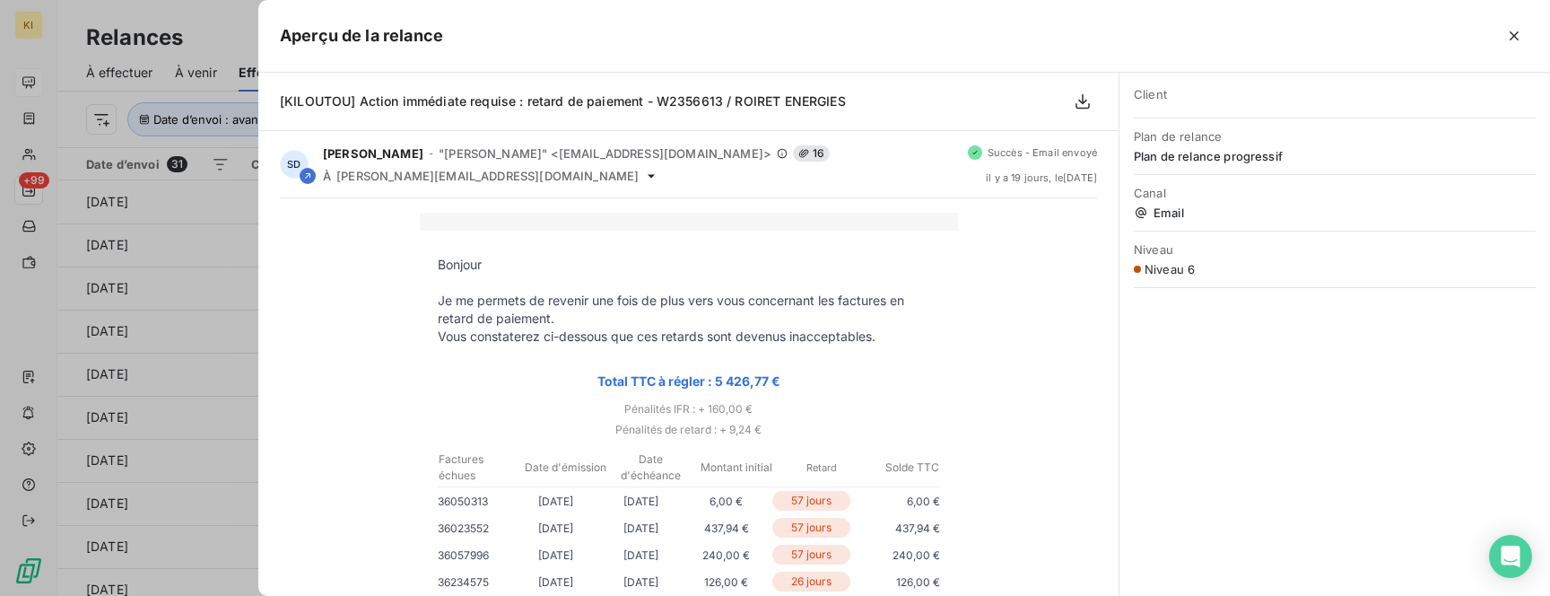
click at [221, 324] on div at bounding box center [775, 298] width 1550 height 596
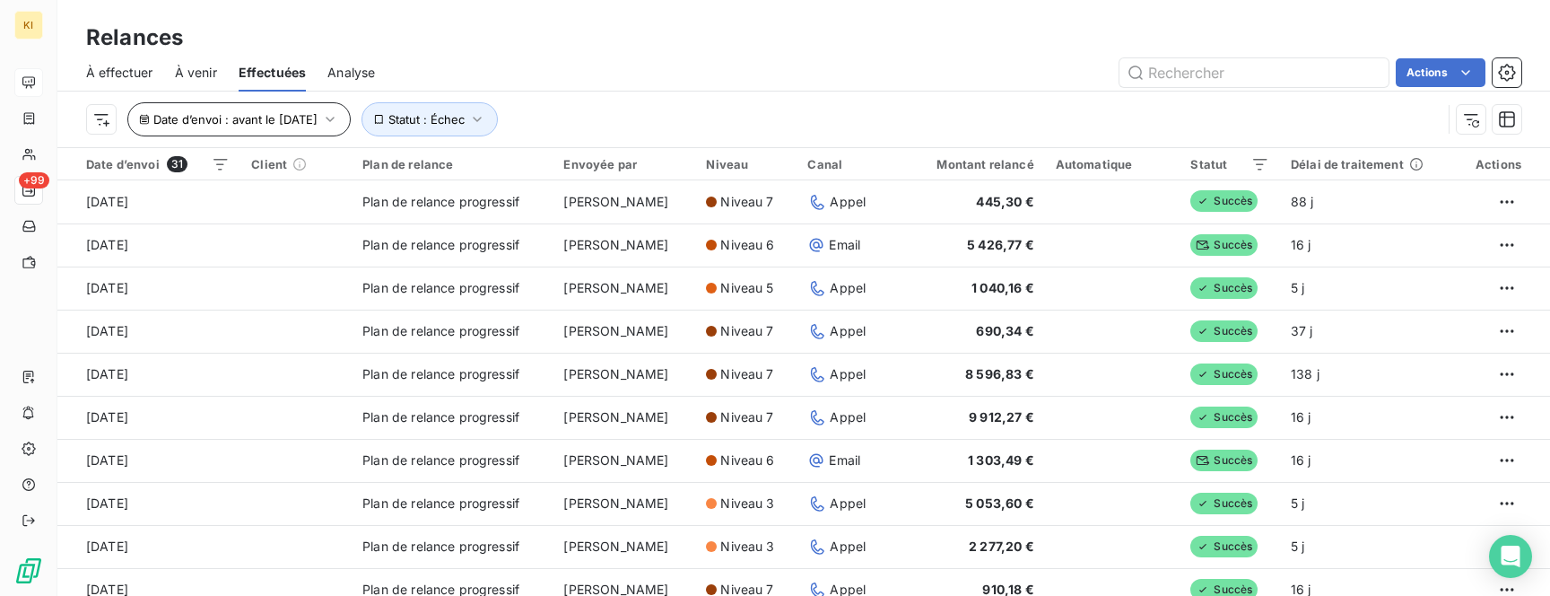
click at [302, 117] on span "Date d’envoi : avant le [DATE]" at bounding box center [235, 119] width 164 height 14
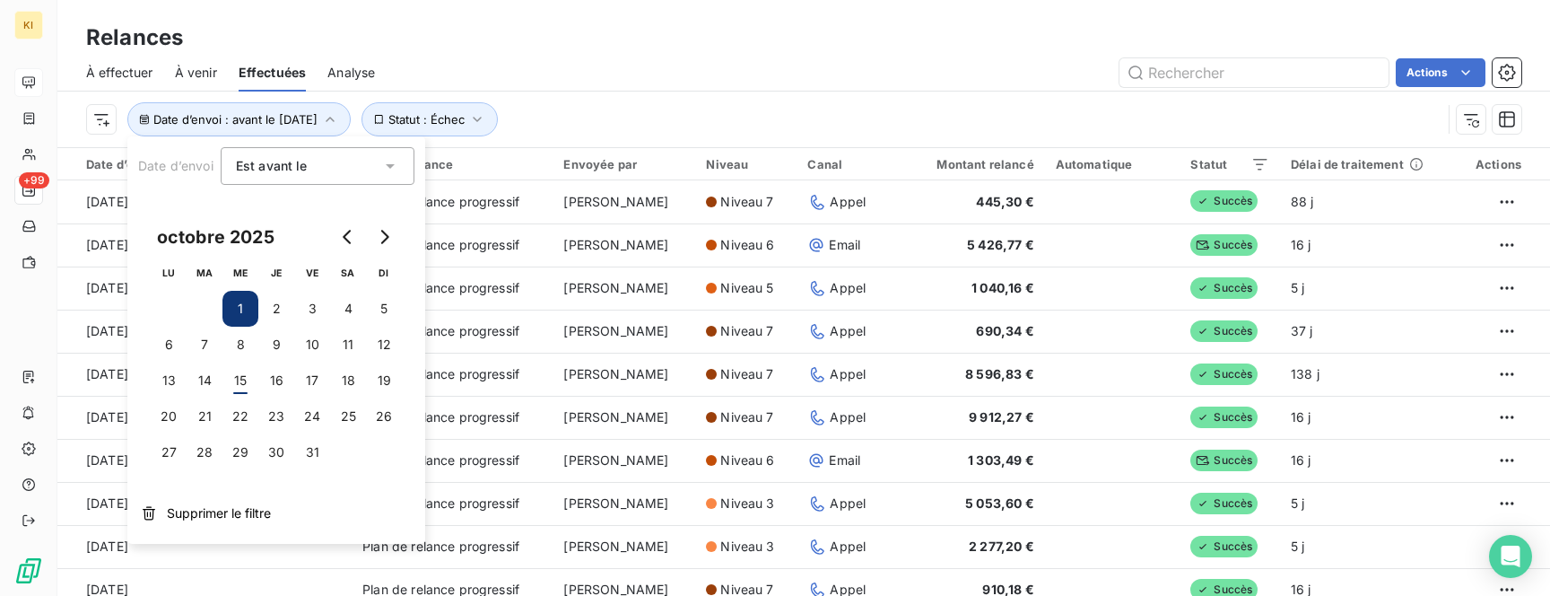
click at [560, 62] on div "Actions" at bounding box center [958, 72] width 1125 height 29
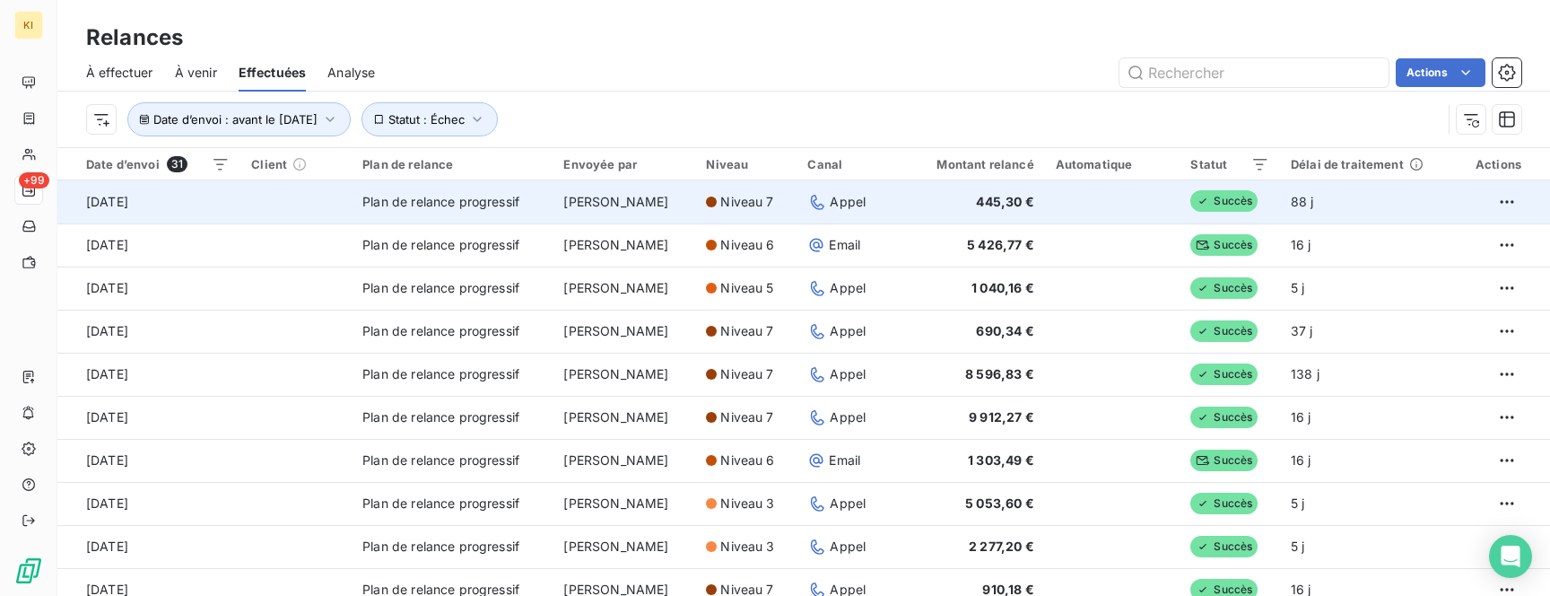
click at [305, 196] on td at bounding box center [295, 201] width 111 height 43
